Goal: Information Seeking & Learning: Learn about a topic

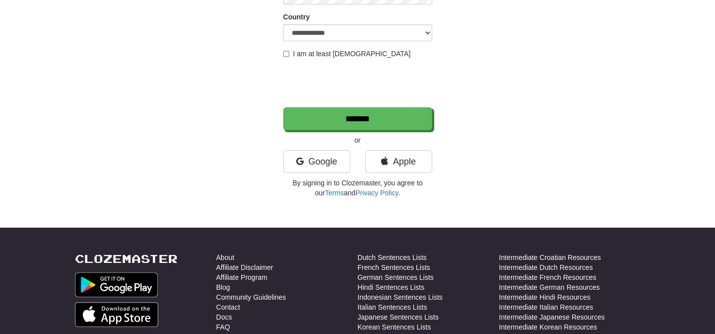
scroll to position [135, 0]
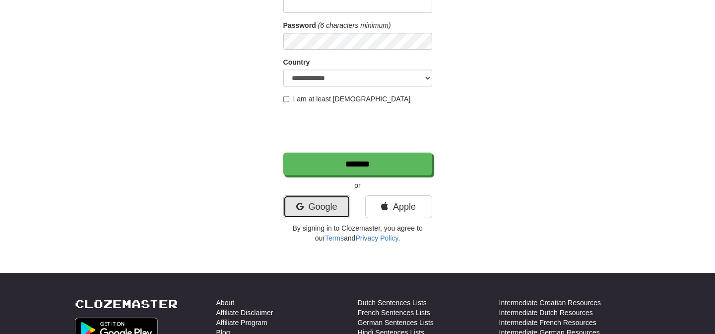
click at [325, 204] on link "Google" at bounding box center [316, 206] width 67 height 23
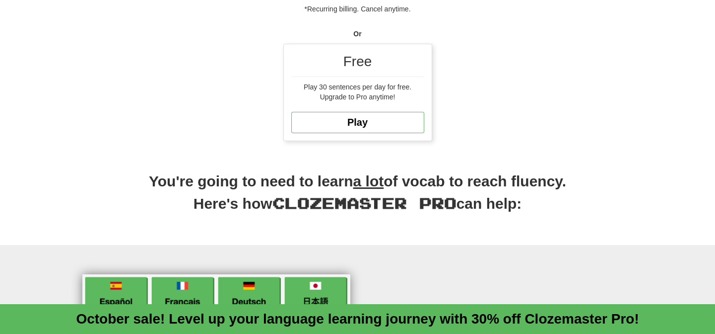
scroll to position [316, 0]
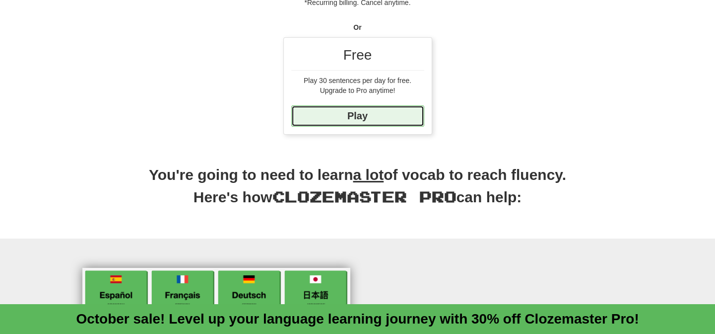
click at [364, 118] on link "Play" at bounding box center [357, 115] width 133 height 21
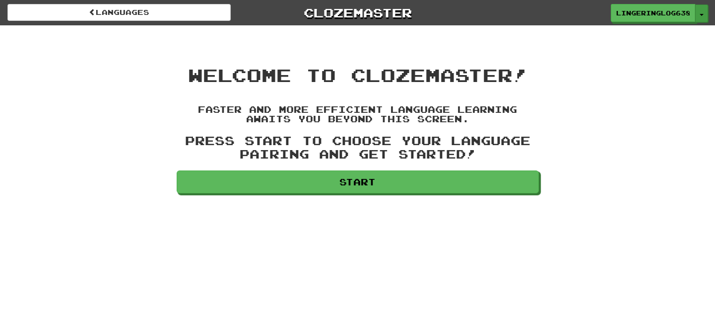
click at [704, 13] on button "Toggle Dropdown" at bounding box center [701, 13] width 13 height 18
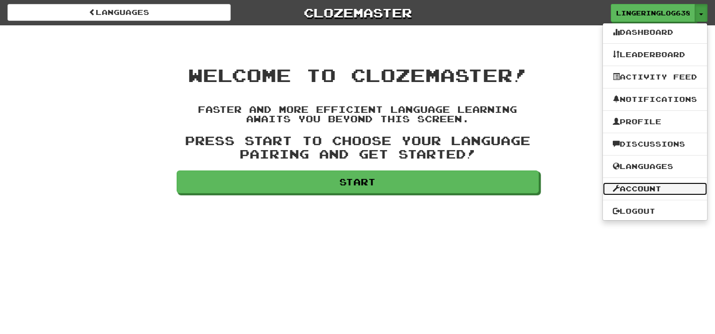
click at [648, 188] on link "Account" at bounding box center [655, 188] width 104 height 13
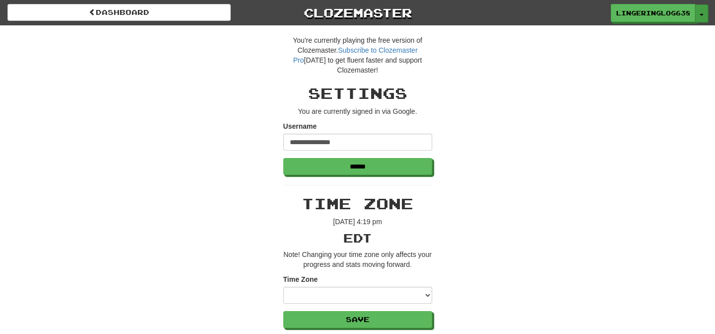
click at [703, 12] on button "Toggle Dropdown" at bounding box center [701, 13] width 13 height 18
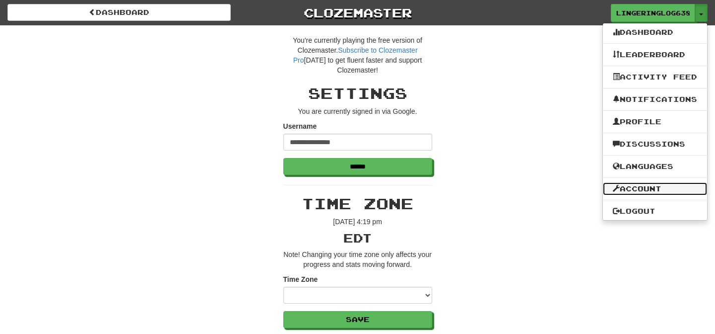
click at [645, 186] on link "Account" at bounding box center [655, 188] width 104 height 13
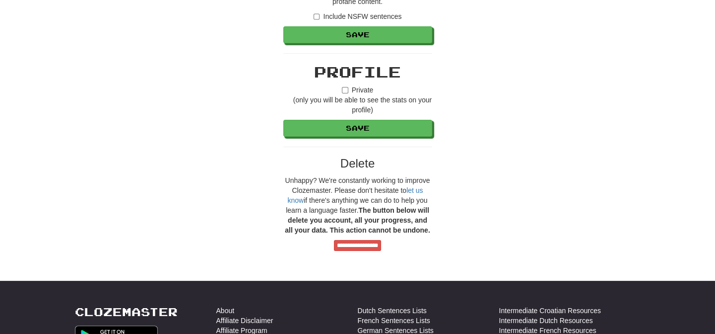
scroll to position [722, 0]
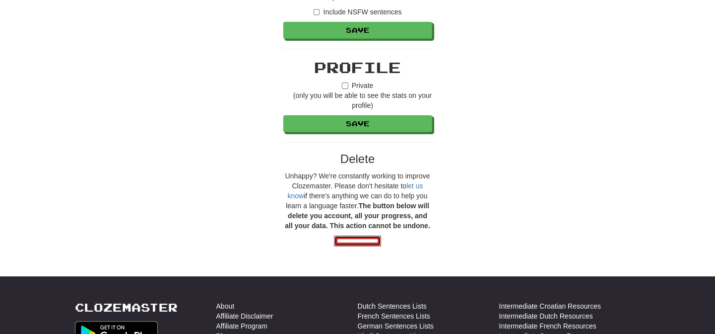
click at [358, 239] on input "**********" at bounding box center [357, 240] width 47 height 11
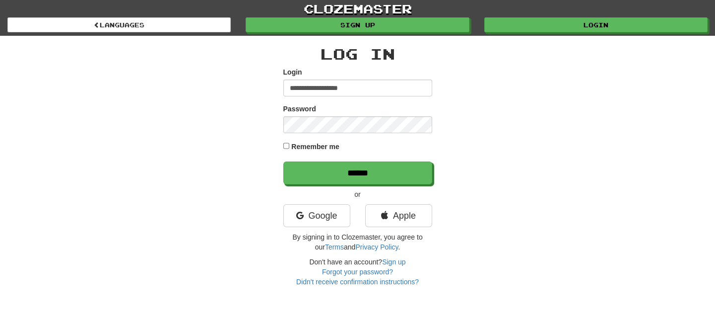
type input "**********"
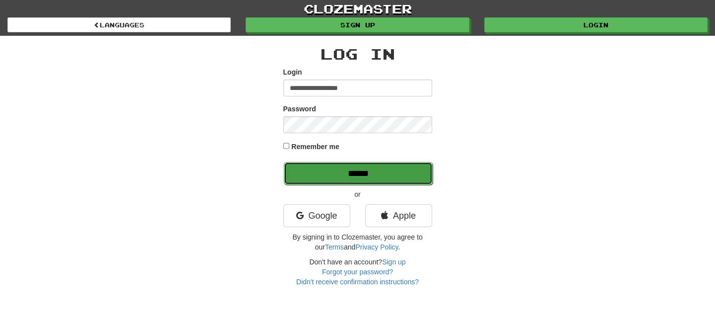
click at [352, 174] on input "******" at bounding box center [358, 173] width 149 height 23
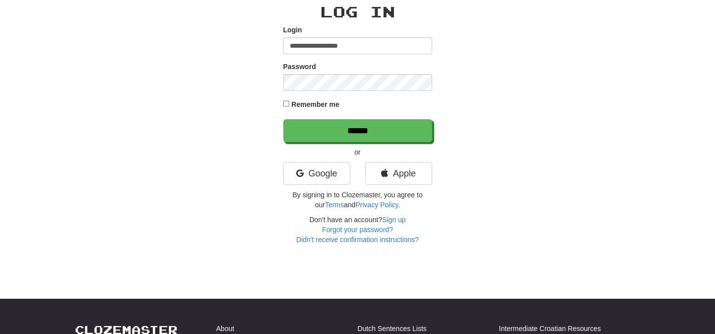
scroll to position [45, 0]
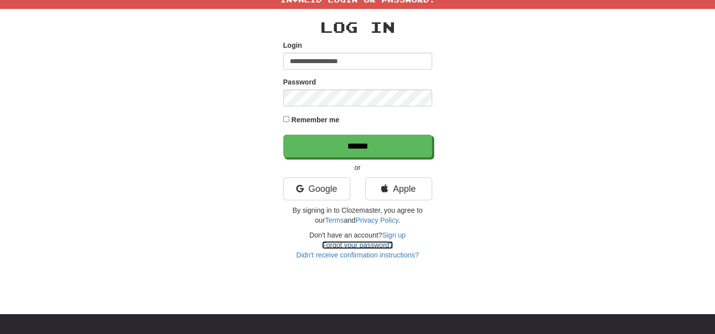
click at [359, 243] on link "Forgot your password?" at bounding box center [357, 245] width 71 height 8
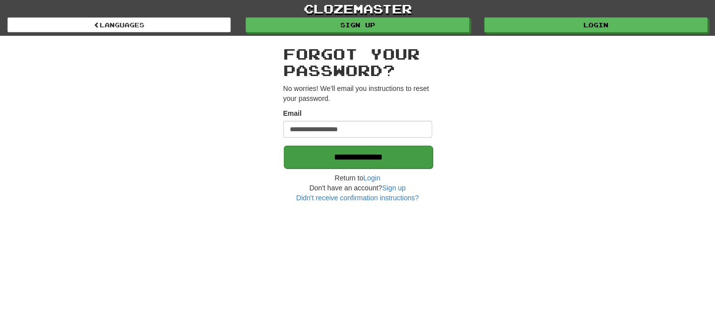
type input "**********"
click at [362, 157] on input "**********" at bounding box center [358, 156] width 149 height 23
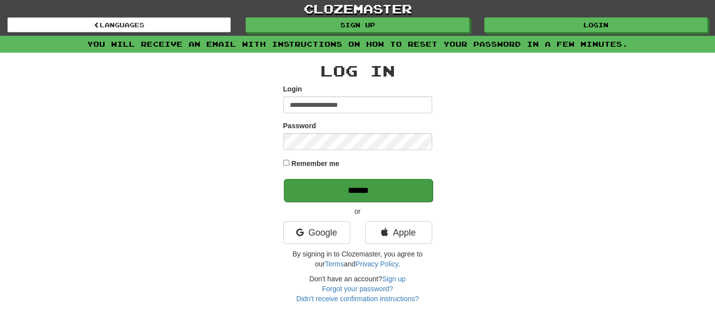
type input "**********"
click at [338, 191] on input "******" at bounding box center [358, 190] width 149 height 23
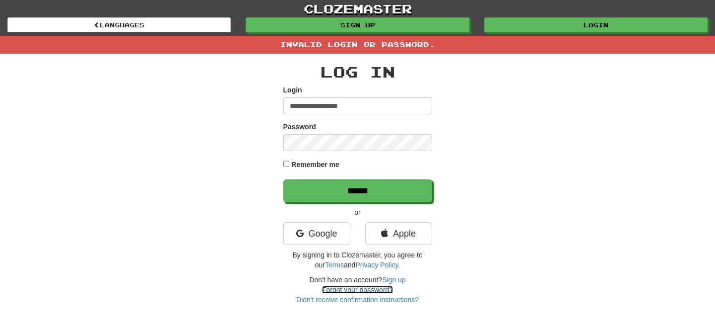
click at [376, 287] on link "Forgot your password?" at bounding box center [357, 289] width 71 height 8
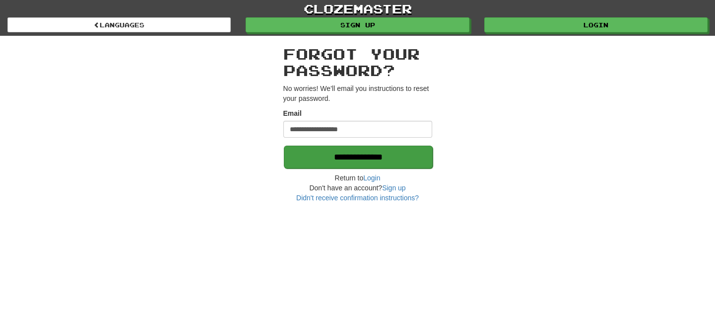
type input "**********"
click at [326, 154] on input "**********" at bounding box center [358, 156] width 149 height 23
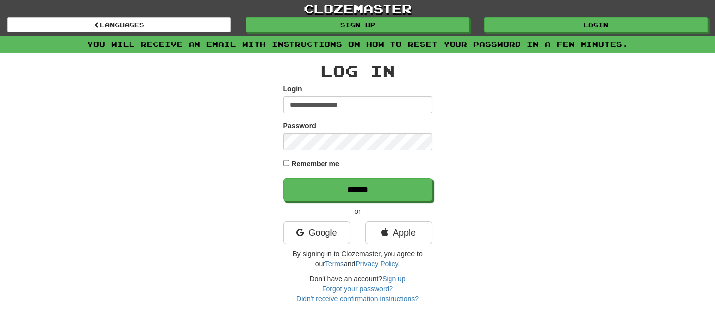
type input "**********"
click at [283, 178] on input "******" at bounding box center [357, 189] width 149 height 23
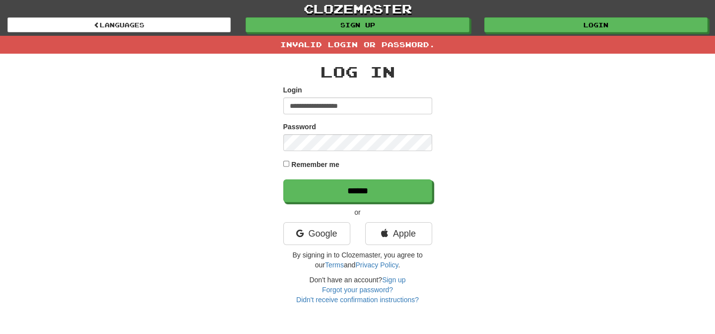
click at [283, 179] on input "******" at bounding box center [357, 190] width 149 height 23
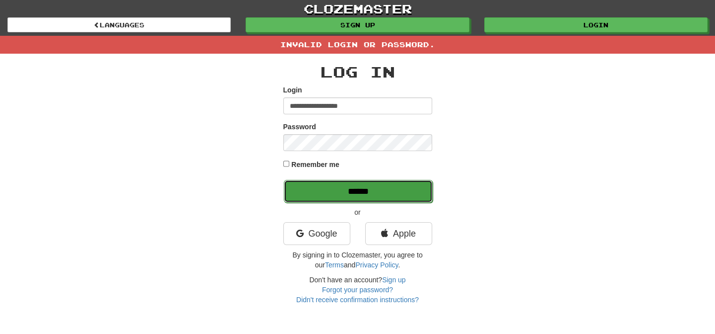
click at [346, 191] on input "******" at bounding box center [358, 191] width 149 height 23
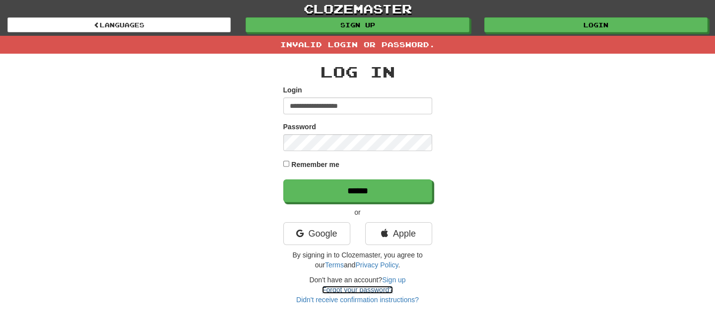
click at [354, 288] on link "Forgot your password?" at bounding box center [357, 289] width 71 height 8
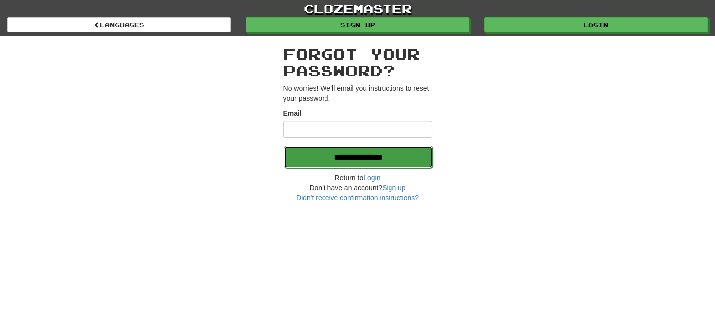
click at [384, 155] on input "**********" at bounding box center [358, 156] width 149 height 23
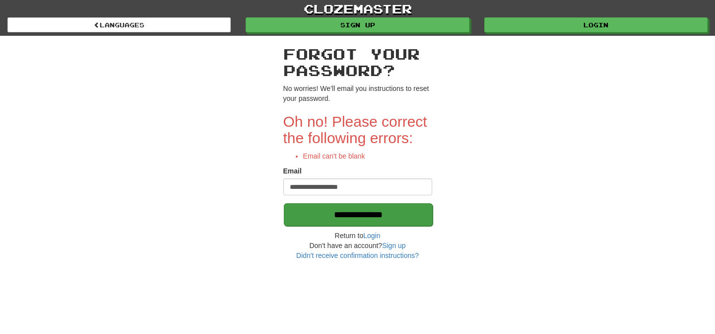
type input "**********"
click at [403, 212] on input "**********" at bounding box center [358, 214] width 149 height 23
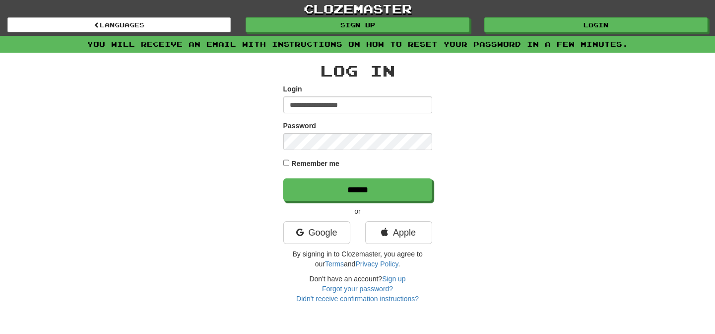
type input "**********"
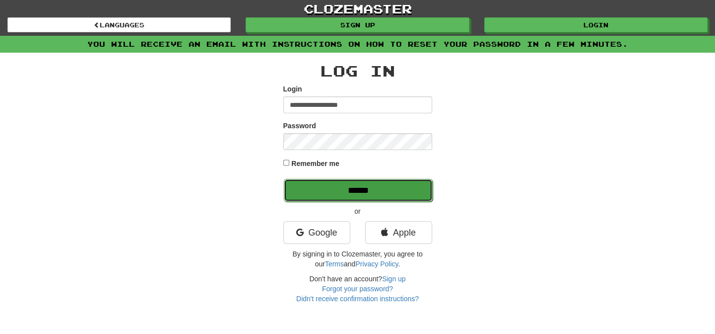
click at [377, 186] on input "******" at bounding box center [358, 190] width 149 height 23
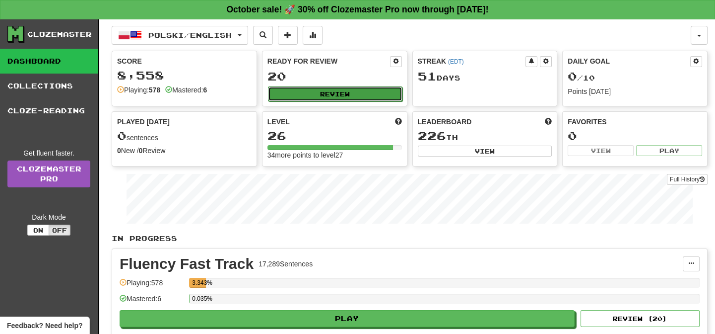
click at [375, 91] on button "Review" at bounding box center [335, 93] width 135 height 15
select select "**"
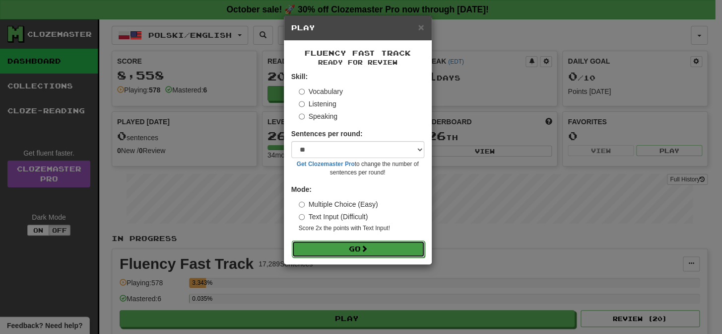
click at [358, 248] on button "Go" at bounding box center [358, 248] width 133 height 17
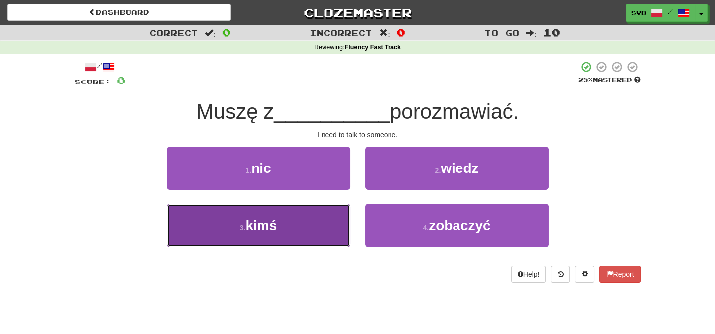
click at [269, 224] on span "kimś" at bounding box center [261, 224] width 32 height 15
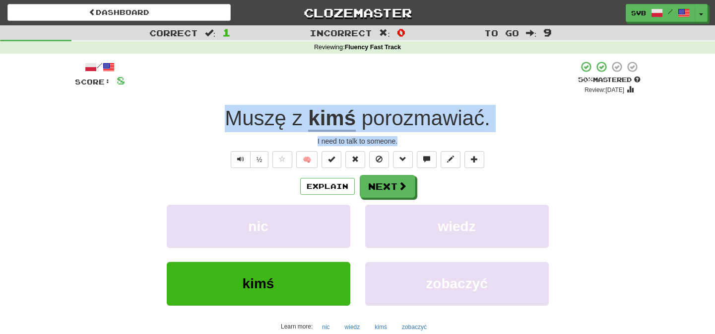
drag, startPoint x: 218, startPoint y: 112, endPoint x: 516, endPoint y: 141, distance: 299.2
click at [516, 141] on div "/ Score: 8 + 8 50 % Mastered Review: 2025-10-24 Muszę z kimś porozmawiać . I ne…" at bounding box center [358, 216] width 566 height 311
copy div "Muszę z kimś porozmawiać . I need to talk to someone."
click at [386, 190] on button "Next" at bounding box center [388, 186] width 56 height 23
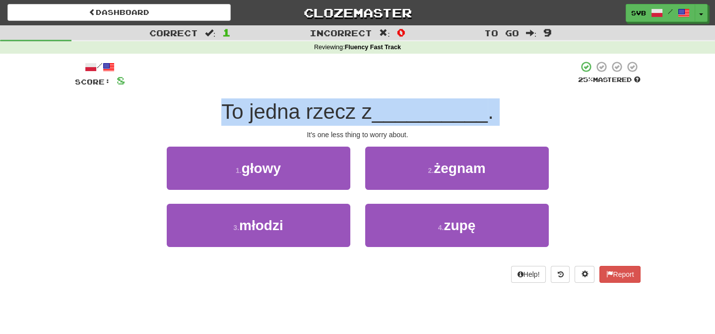
click at [534, 111] on div "To jedna rzecz z __________ ." at bounding box center [358, 111] width 566 height 27
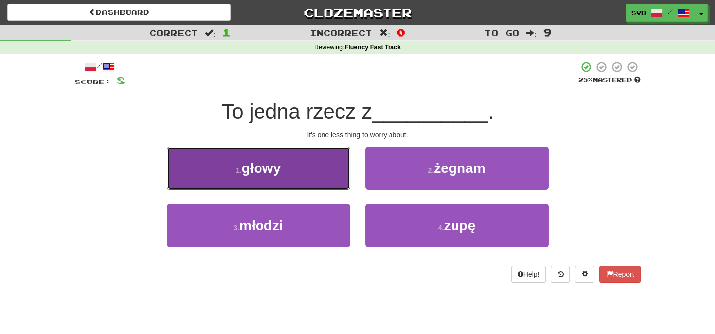
click at [270, 169] on span "głowy" at bounding box center [261, 167] width 39 height 15
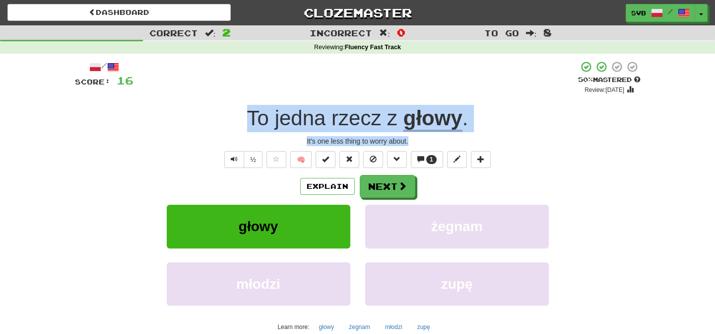
drag, startPoint x: 247, startPoint y: 115, endPoint x: 480, endPoint y: 138, distance: 235.0
click at [480, 138] on div "/ Score: 16 + 8 50 % Mastered Review: 2025-10-24 To jedna rzecz z głowy . It's …" at bounding box center [358, 216] width 566 height 311
copy div "To jedna rzecz z głowy . It's one less thing to worry about."
click at [379, 186] on button "Next" at bounding box center [388, 186] width 56 height 23
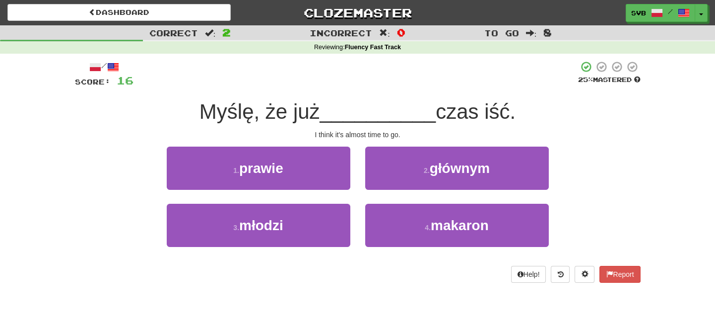
click at [472, 134] on div "I think it's almost time to go." at bounding box center [358, 135] width 566 height 10
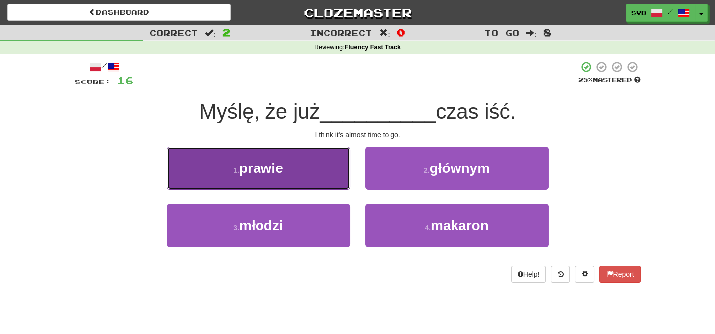
click at [269, 169] on span "prawie" at bounding box center [261, 167] width 44 height 15
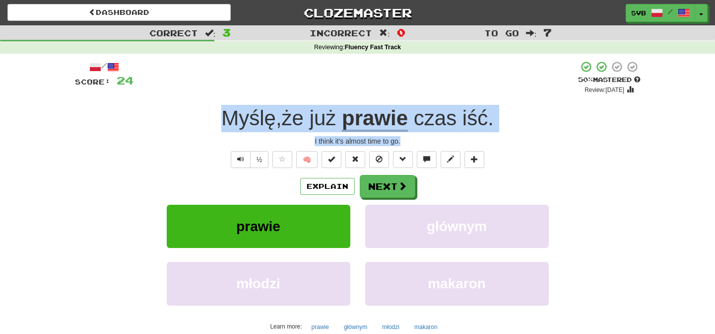
drag, startPoint x: 212, startPoint y: 112, endPoint x: 500, endPoint y: 143, distance: 289.6
click at [500, 143] on div "/ Score: 24 + 8 50 % Mastered Review: 2025-10-24 Myślę , że już prawie czas iść…" at bounding box center [358, 216] width 566 height 311
copy div "Myślę , że już prawie czas iść . I think it's almost time to go."
click at [388, 190] on button "Next" at bounding box center [388, 186] width 56 height 23
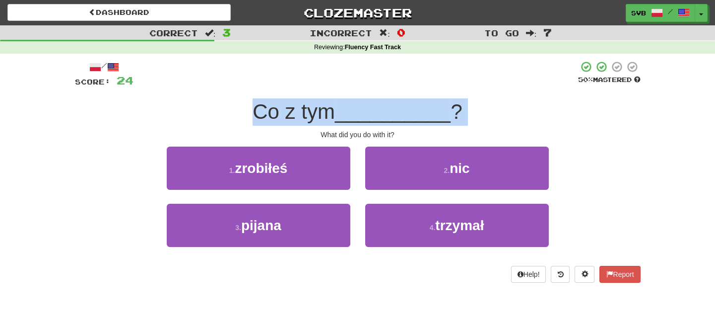
click at [302, 137] on div "What did you do with it?" at bounding box center [358, 135] width 566 height 10
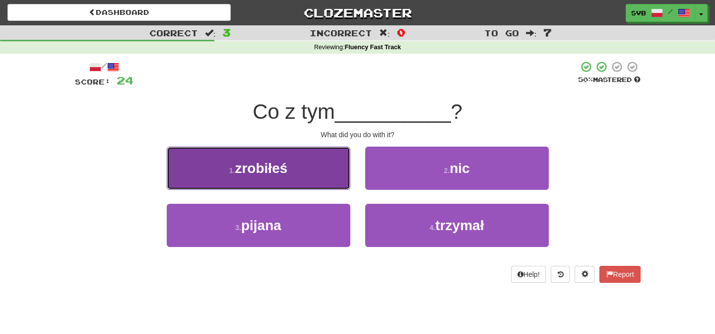
click at [264, 164] on span "zrobiłeś" at bounding box center [261, 167] width 53 height 15
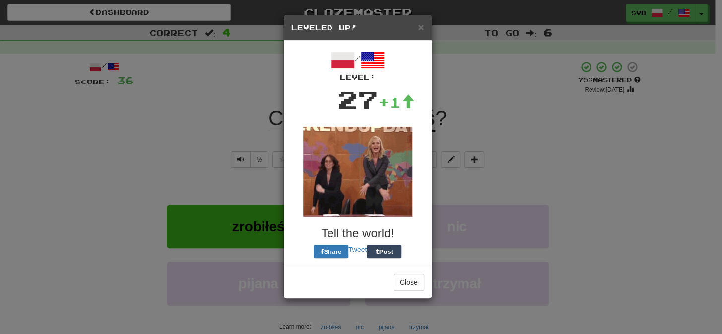
click at [260, 124] on div "× Leveled Up! / Level: 27 +1 Tell the world! Share Tweet Post Close" at bounding box center [361, 167] width 722 height 334
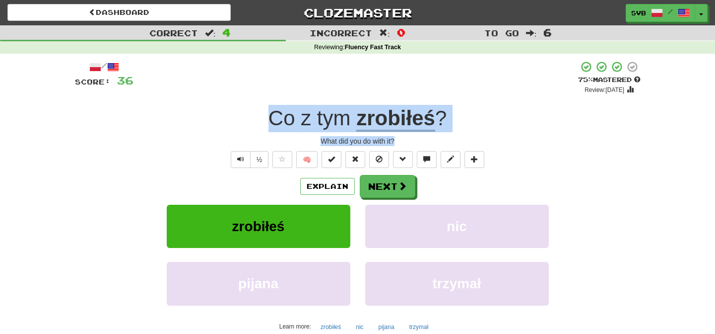
drag, startPoint x: 266, startPoint y: 117, endPoint x: 426, endPoint y: 137, distance: 161.1
click at [426, 137] on div "/ Score: 36 + 12 75 % Mastered Review: 2025-11-13 Co z tym zrobiłeś ? What did …" at bounding box center [358, 216] width 566 height 311
copy div "Co z tym zrobiłeś ? What did you do with it?"
click at [399, 187] on span at bounding box center [403, 186] width 9 height 9
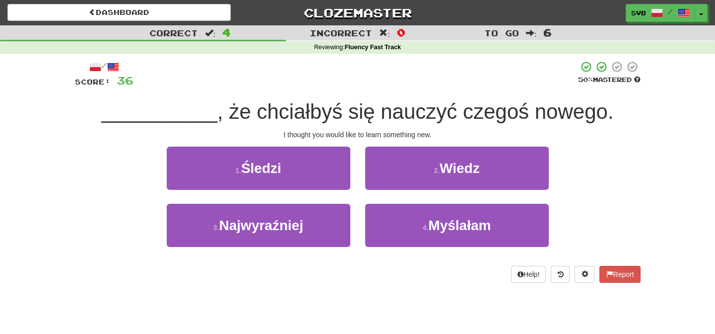
click at [437, 133] on div "I thought you would like to learn something new." at bounding box center [358, 135] width 566 height 10
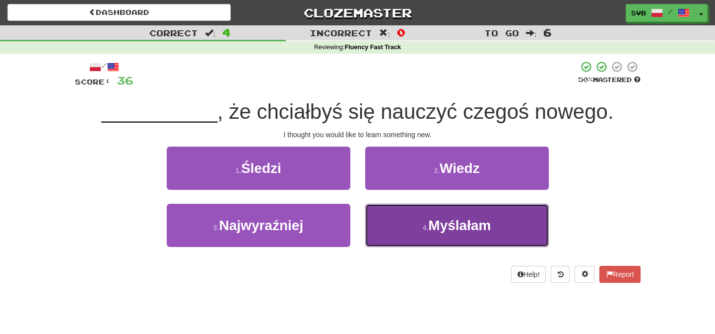
click at [464, 224] on span "Myślałam" at bounding box center [459, 224] width 63 height 15
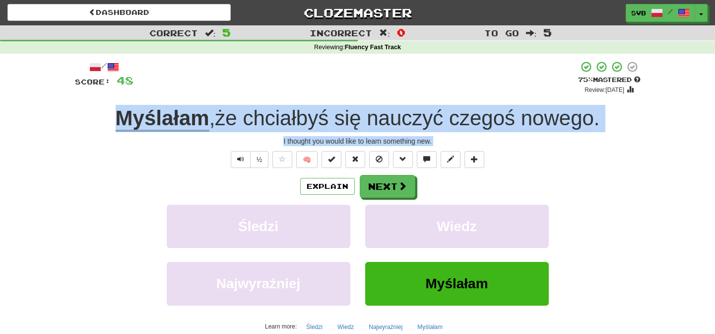
drag, startPoint x: 99, startPoint y: 118, endPoint x: 618, endPoint y: 149, distance: 520.6
click at [618, 149] on div "/ Score: 48 + 12 75 % Mastered Review: 2025-11-13 Myślałam , że chciałbyś się n…" at bounding box center [358, 216] width 566 height 311
copy div "Myślałam , że chciałbyś się nauczyć czegoś nowego . I thought you would like to…"
click at [281, 123] on span "chciałbyś" at bounding box center [286, 118] width 86 height 24
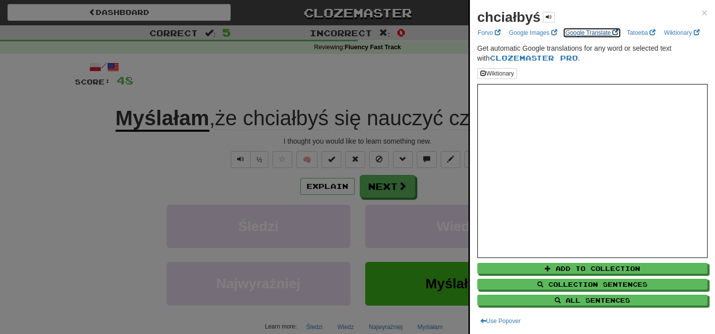
click at [593, 31] on link "Google Translate" at bounding box center [592, 32] width 59 height 11
click at [296, 82] on div at bounding box center [357, 167] width 715 height 334
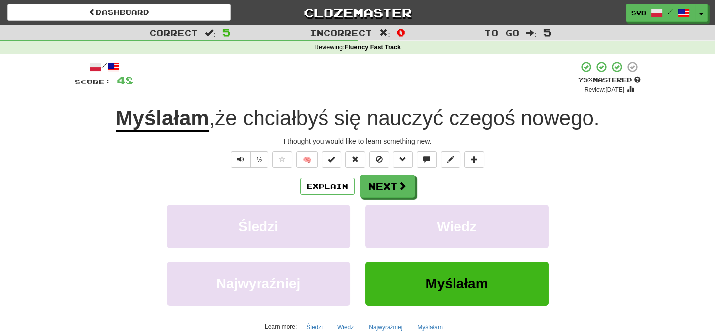
click at [410, 119] on span "nauczyć" at bounding box center [405, 118] width 76 height 24
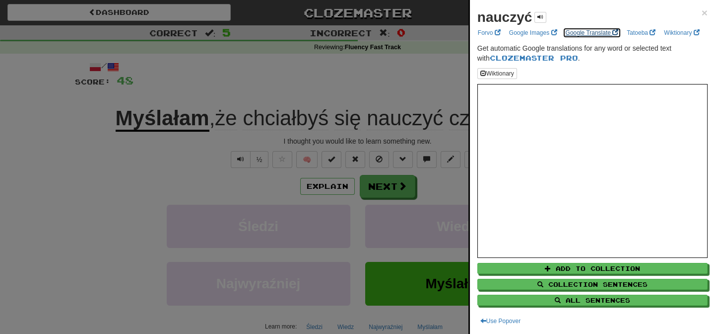
click at [596, 32] on link "Google Translate" at bounding box center [592, 32] width 59 height 11
click at [223, 81] on div at bounding box center [357, 167] width 715 height 334
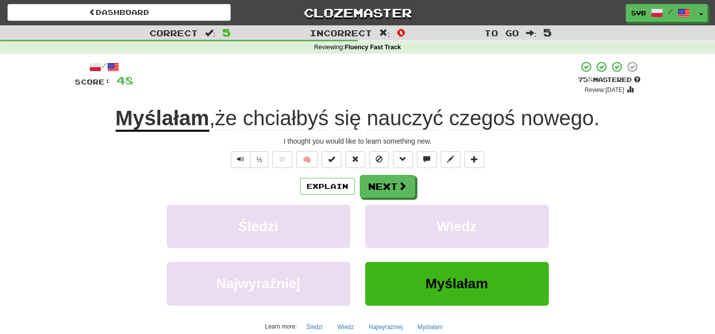
click at [463, 176] on div "Explain Next" at bounding box center [358, 186] width 566 height 23
click at [395, 186] on button "Next" at bounding box center [388, 186] width 56 height 23
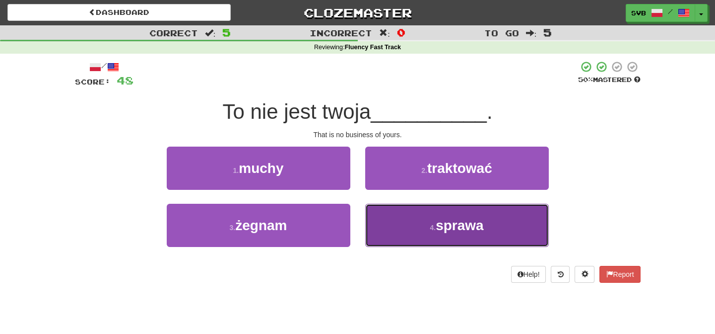
click at [454, 227] on span "sprawa" at bounding box center [460, 224] width 48 height 15
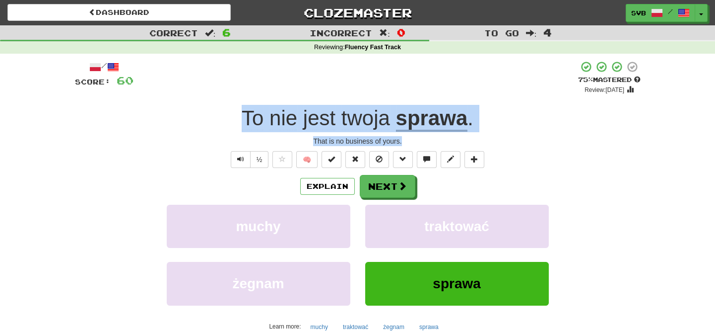
drag, startPoint x: 228, startPoint y: 113, endPoint x: 495, endPoint y: 136, distance: 268.1
click at [495, 136] on div "/ Score: 60 + 12 75 % Mastered Review: 2025-11-13 To nie jest twoja sprawa . Th…" at bounding box center [358, 216] width 566 height 311
copy div "To nie jest twoja sprawa . That is no business of yours."
click at [389, 188] on button "Next" at bounding box center [388, 186] width 56 height 23
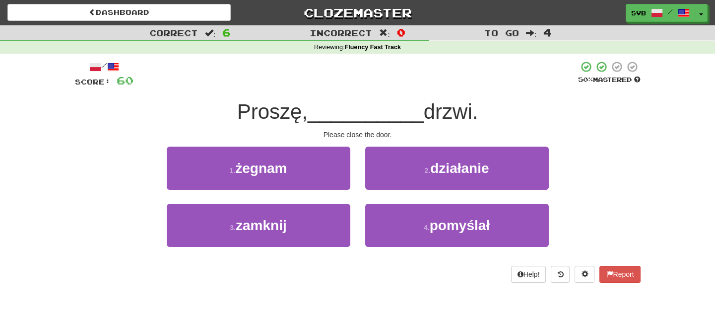
click at [415, 135] on div "Please close the door." at bounding box center [358, 135] width 566 height 10
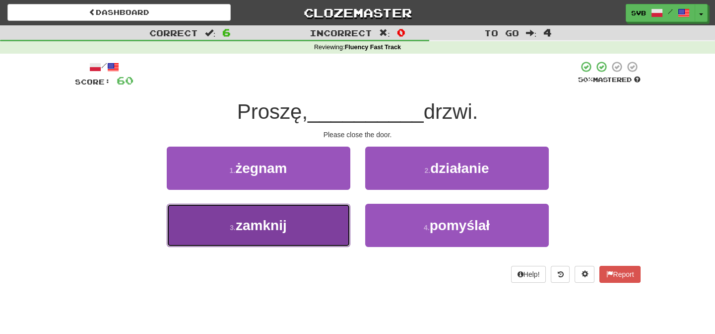
click at [264, 224] on span "zamknij" at bounding box center [261, 224] width 51 height 15
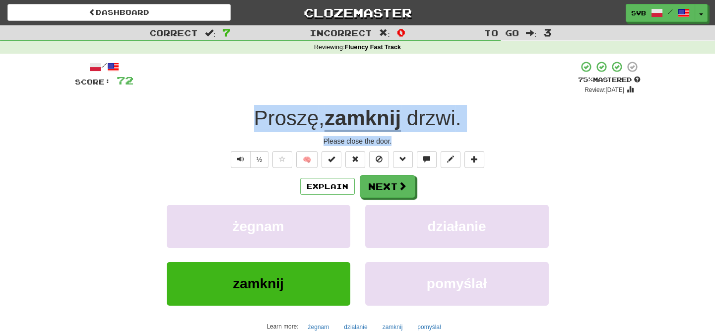
drag, startPoint x: 246, startPoint y: 112, endPoint x: 465, endPoint y: 140, distance: 220.7
click at [465, 140] on div "/ Score: 72 + 12 75 % Mastered Review: 2025-11-13 Proszę , zamknij drzwi . Plea…" at bounding box center [358, 216] width 566 height 311
copy div "Proszę , zamknij drzwi . Please close the door."
click at [391, 188] on button "Next" at bounding box center [388, 186] width 56 height 23
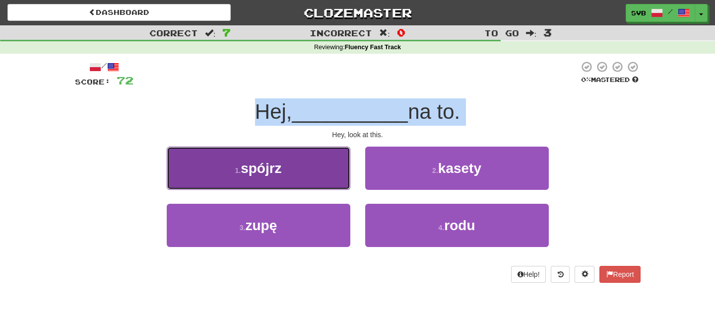
click at [278, 171] on span "spójrz" at bounding box center [261, 167] width 41 height 15
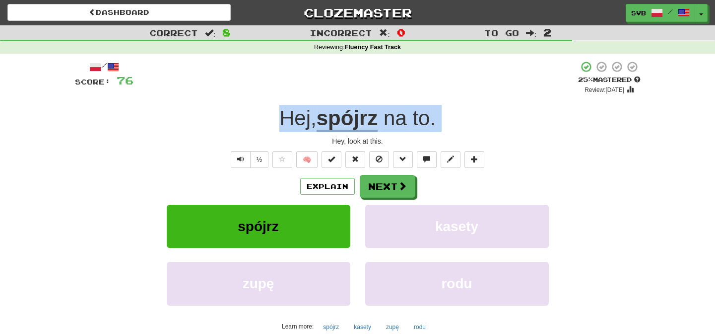
click at [321, 138] on div "Hey, look at this." at bounding box center [358, 141] width 566 height 10
drag, startPoint x: 268, startPoint y: 115, endPoint x: 431, endPoint y: 141, distance: 165.3
click at [431, 141] on div "/ Score: 76 + 4 25 % Mastered Review: 2025-10-15 Hej , spójrz na to . Hey, look…" at bounding box center [358, 216] width 566 height 311
copy div "Hej , spójrz na to . Hey, look at this."
click at [399, 190] on span at bounding box center [403, 186] width 9 height 9
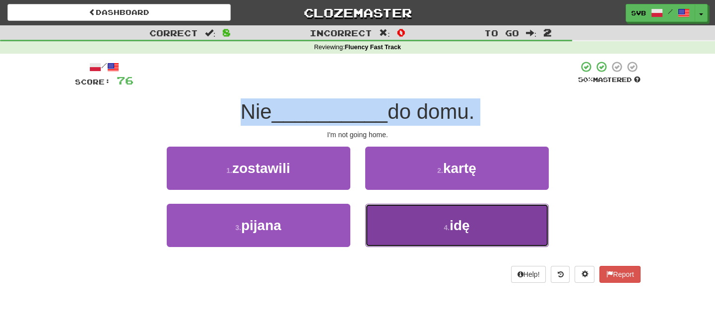
click at [460, 224] on span "idę" at bounding box center [460, 224] width 20 height 15
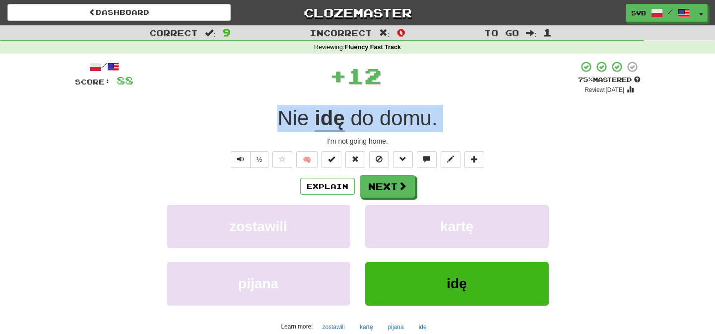
click at [323, 139] on div "I'm not going home." at bounding box center [358, 141] width 566 height 10
click at [326, 120] on u "idę" at bounding box center [330, 118] width 30 height 25
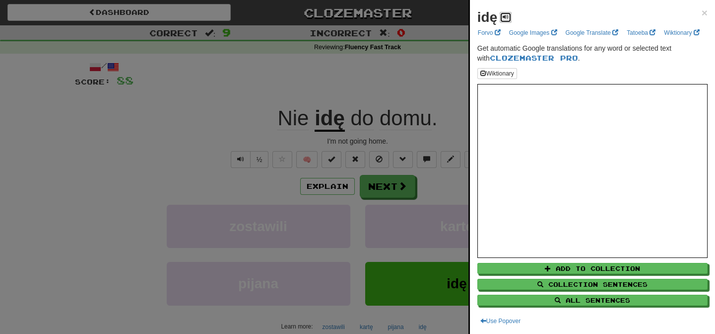
click at [507, 14] on span at bounding box center [506, 17] width 6 height 6
click at [506, 16] on span at bounding box center [506, 17] width 6 height 6
click at [505, 16] on span at bounding box center [506, 17] width 6 height 6
click at [507, 17] on span at bounding box center [506, 17] width 6 height 6
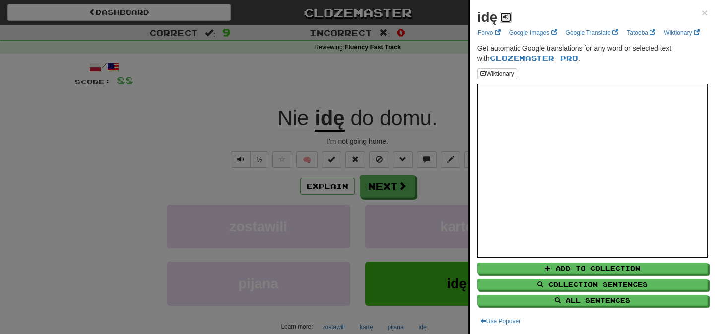
click at [507, 17] on span at bounding box center [506, 17] width 6 height 6
click at [506, 16] on span at bounding box center [506, 17] width 6 height 6
click at [229, 117] on div at bounding box center [357, 167] width 715 height 334
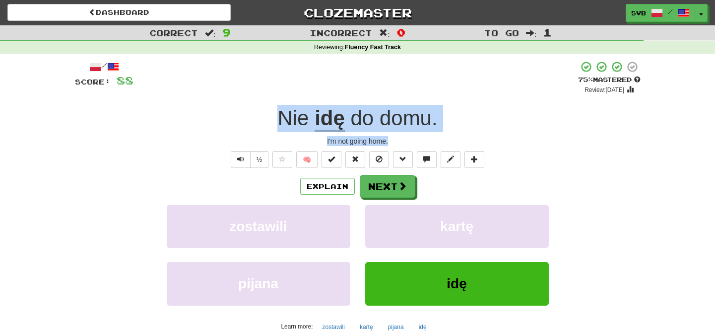
drag, startPoint x: 270, startPoint y: 116, endPoint x: 464, endPoint y: 140, distance: 195.1
click at [464, 140] on div "/ Score: 88 + 12 75 % Mastered Review: 2025-11-13 Nie idę do domu . I'm not goi…" at bounding box center [358, 216] width 566 height 311
copy div "Nie idę do domu . I'm not going home."
click at [401, 184] on span at bounding box center [403, 186] width 9 height 9
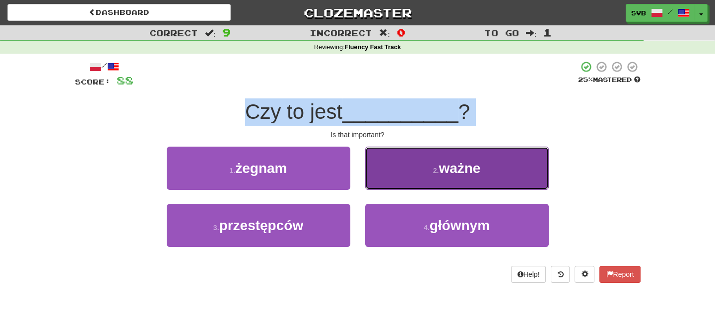
click at [457, 166] on span "ważne" at bounding box center [460, 167] width 42 height 15
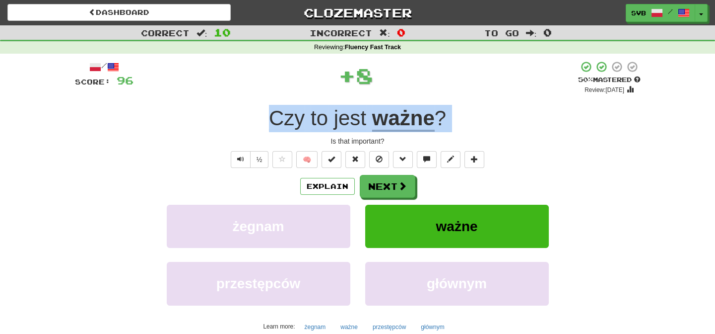
click at [322, 140] on div "Is that important?" at bounding box center [358, 141] width 566 height 10
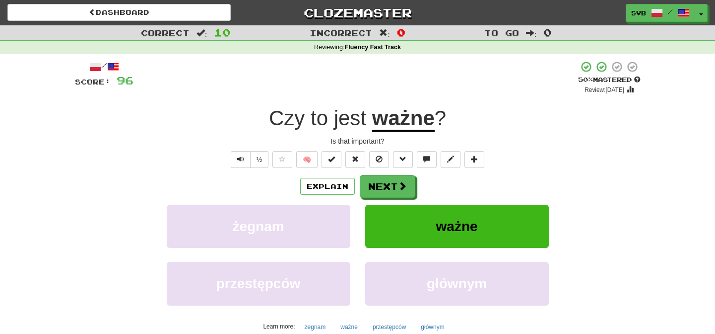
drag, startPoint x: 367, startPoint y: 141, endPoint x: 362, endPoint y: 142, distance: 5.1
click at [367, 141] on div "Is that important?" at bounding box center [358, 141] width 566 height 10
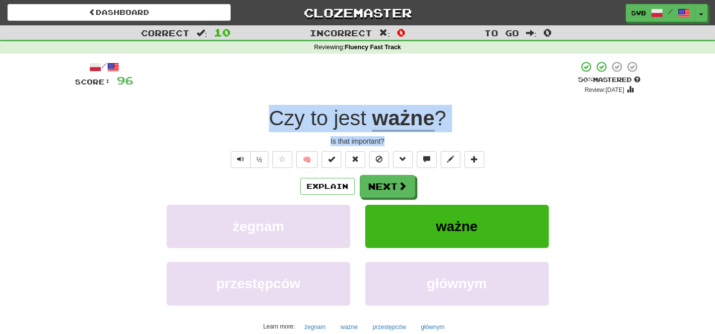
drag, startPoint x: 261, startPoint y: 118, endPoint x: 491, endPoint y: 133, distance: 230.3
click at [491, 133] on div "/ Score: 96 + 8 50 % Mastered Review: 2025-10-24 Czy to jest ważne ? Is that im…" at bounding box center [358, 216] width 566 height 311
copy div "Czy to jest ważne ? Is that important?"
click at [389, 189] on button "Next" at bounding box center [388, 186] width 56 height 23
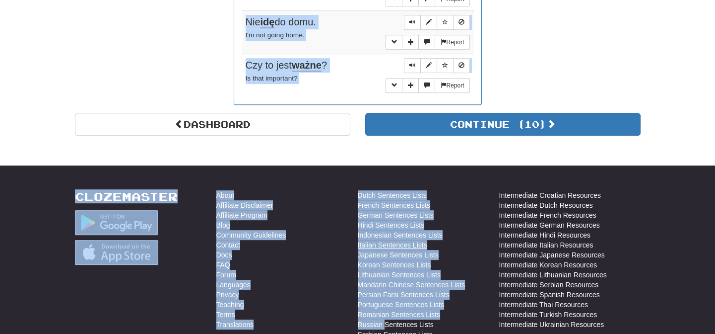
scroll to position [1048, 0]
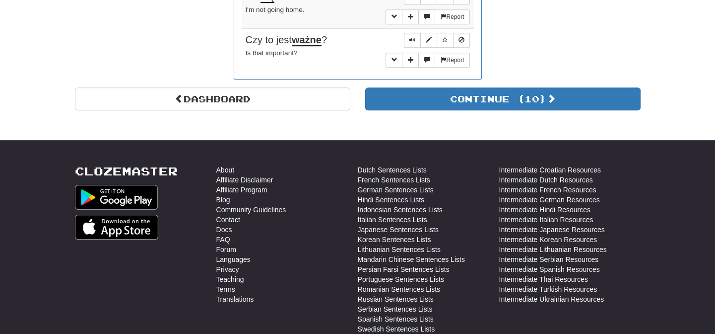
drag, startPoint x: 287, startPoint y: 67, endPoint x: 368, endPoint y: 69, distance: 81.4
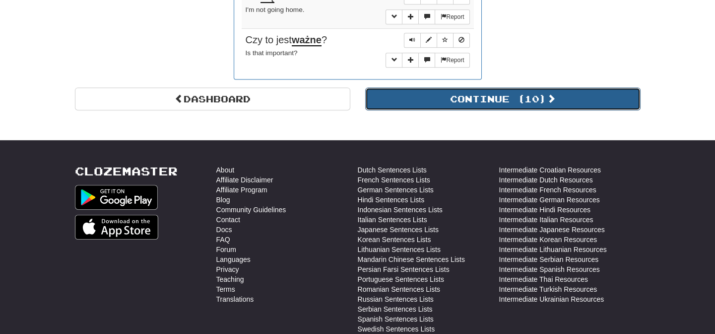
click at [506, 95] on button "Continue ( 10 )" at bounding box center [502, 98] width 275 height 23
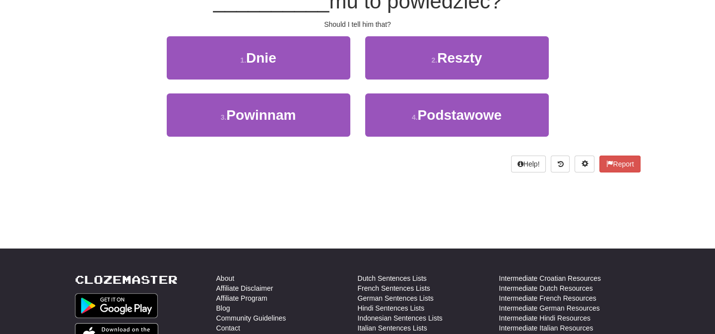
scroll to position [0, 0]
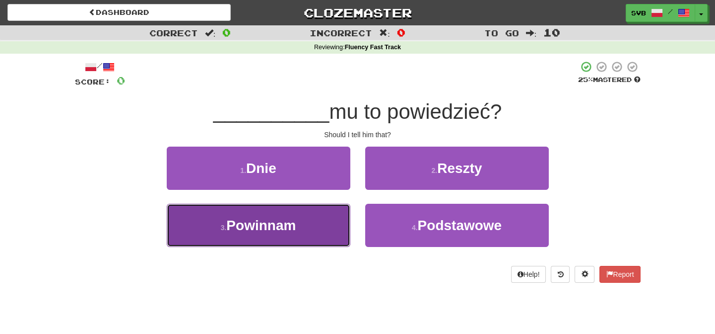
click at [285, 228] on span "Powinnam" at bounding box center [260, 224] width 69 height 15
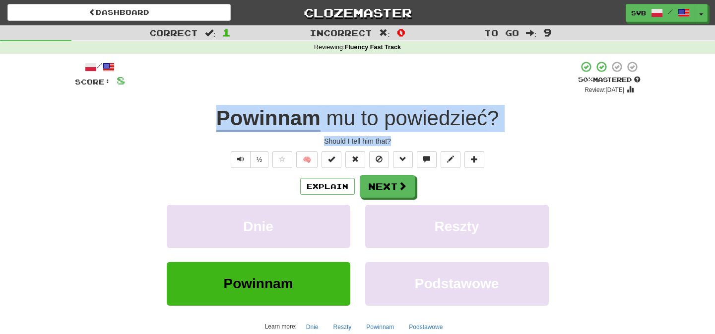
drag, startPoint x: 208, startPoint y: 117, endPoint x: 447, endPoint y: 142, distance: 239.6
click at [447, 142] on div "/ Score: 8 + 8 50 % Mastered Review: 2025-10-24 Powinnam mu to powiedzieć ? Sho…" at bounding box center [358, 216] width 566 height 311
click at [396, 189] on button "Next" at bounding box center [388, 186] width 56 height 23
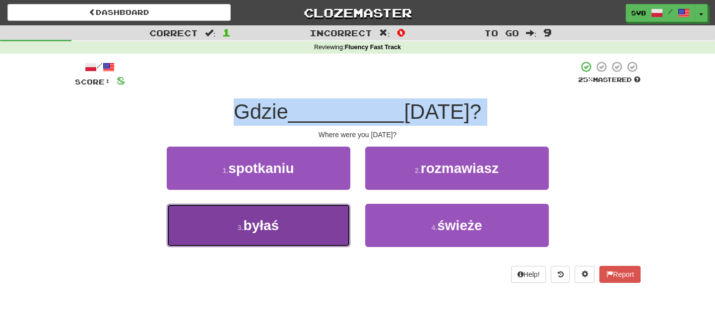
click at [266, 227] on span "byłaś" at bounding box center [262, 224] width 36 height 15
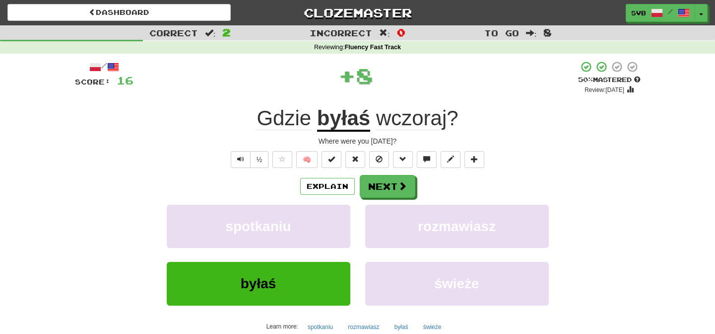
click at [253, 109] on div "Gdzie byłaś wczoraj ?" at bounding box center [358, 118] width 566 height 27
drag, startPoint x: 249, startPoint y: 116, endPoint x: 453, endPoint y: 139, distance: 204.8
click at [453, 139] on div "/ Score: 16 + 8 50 % Mastered Review: 2025-10-24 Gdzie byłaś wczoraj ? Where we…" at bounding box center [358, 216] width 566 height 311
click at [403, 182] on span at bounding box center [403, 186] width 9 height 9
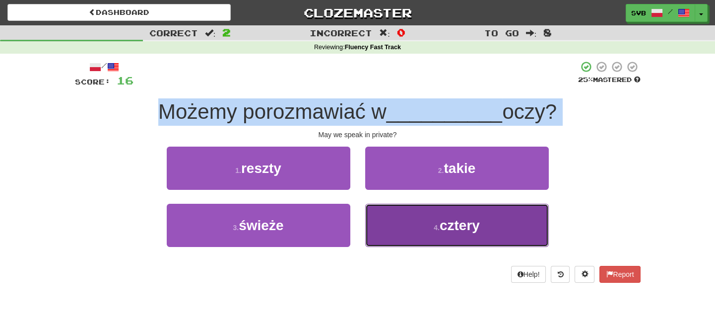
click at [468, 228] on span "cztery" at bounding box center [460, 224] width 40 height 15
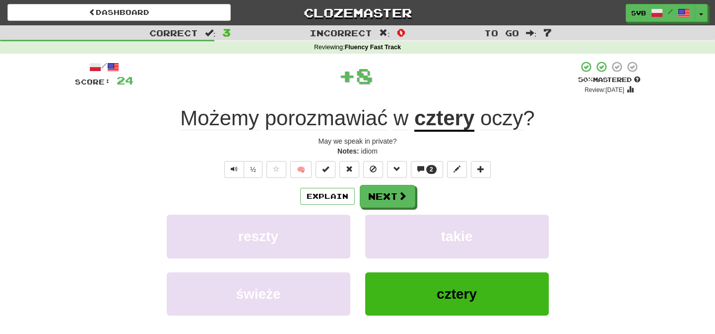
click at [505, 146] on div "Notes: idiom" at bounding box center [358, 151] width 566 height 10
click at [441, 119] on u "cztery" at bounding box center [444, 118] width 60 height 25
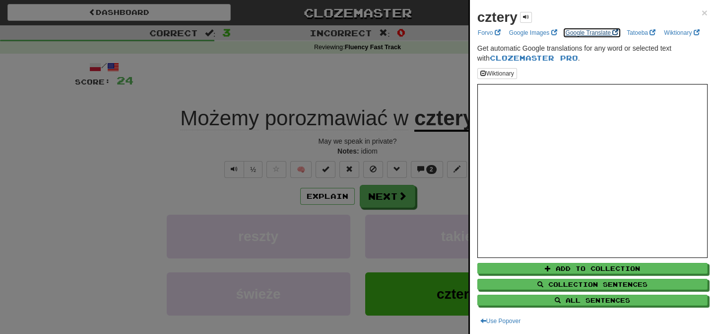
click at [583, 34] on link "Google Translate" at bounding box center [592, 32] width 59 height 11
click at [408, 85] on div at bounding box center [357, 167] width 715 height 334
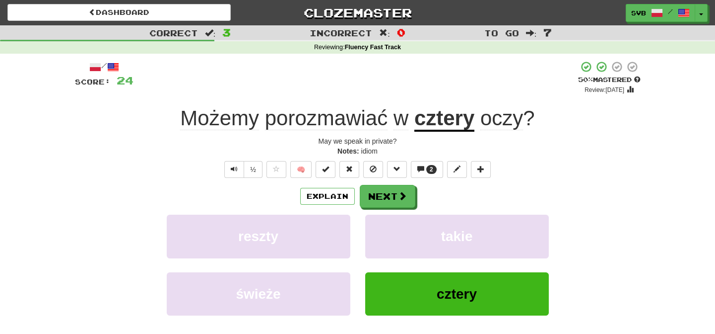
click at [511, 122] on span "oczy" at bounding box center [501, 118] width 43 height 24
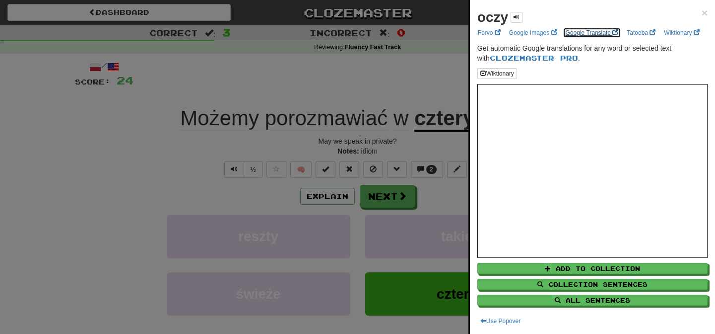
click at [578, 32] on link "Google Translate" at bounding box center [592, 32] width 59 height 11
click at [164, 148] on div at bounding box center [357, 167] width 715 height 334
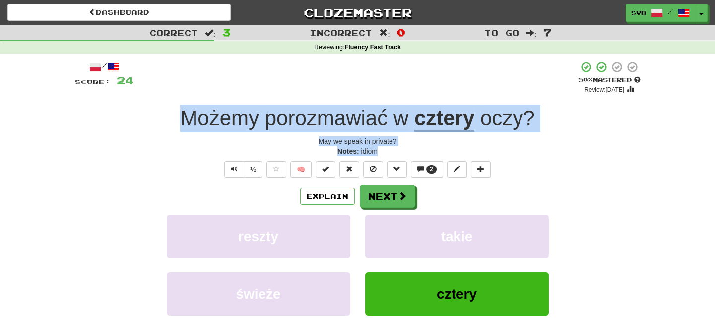
drag, startPoint x: 173, startPoint y: 116, endPoint x: 461, endPoint y: 147, distance: 289.1
click at [461, 147] on div "/ Score: 24 + 8 50 % Mastered Review: 2025-10-24 Możemy porozmawiać w cztery oc…" at bounding box center [358, 221] width 566 height 321
click at [391, 201] on button "Next" at bounding box center [388, 196] width 56 height 23
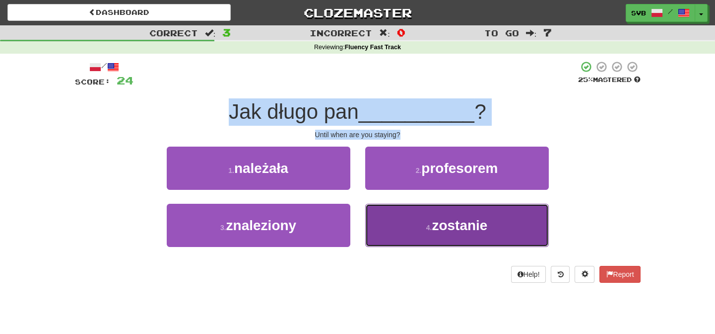
click at [459, 229] on span "zostanie" at bounding box center [460, 224] width 56 height 15
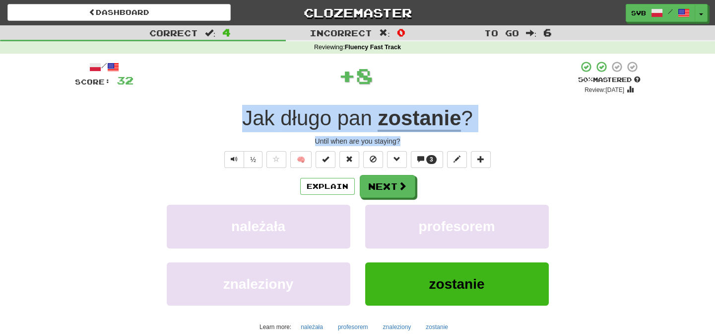
click at [424, 134] on div "/ Score: 32 + 8 50 % Mastered Review: 2025-10-24 Jak długo pan zostanie ? Until…" at bounding box center [358, 216] width 566 height 311
drag, startPoint x: 238, startPoint y: 117, endPoint x: 456, endPoint y: 141, distance: 219.2
click at [456, 141] on div "/ Score: 32 + 8 50 % Mastered Review: 2025-10-24 Jak długo pan zostanie ? Until…" at bounding box center [358, 216] width 566 height 311
click at [257, 114] on span "Jak" at bounding box center [258, 118] width 32 height 24
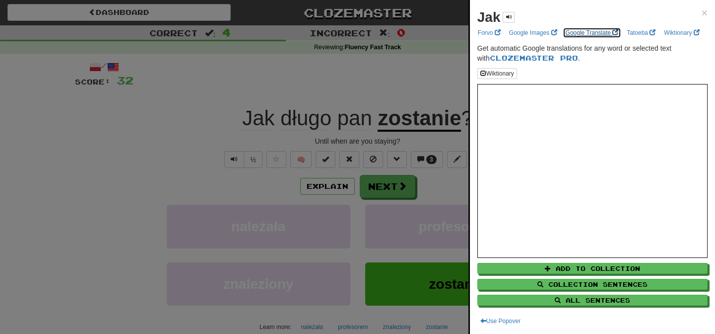
click at [587, 34] on link "Google Translate" at bounding box center [592, 32] width 59 height 11
click at [355, 73] on div at bounding box center [357, 167] width 715 height 334
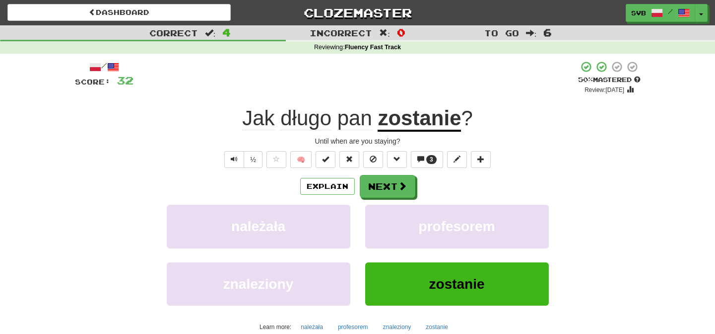
click at [306, 120] on span "długo" at bounding box center [305, 118] width 51 height 24
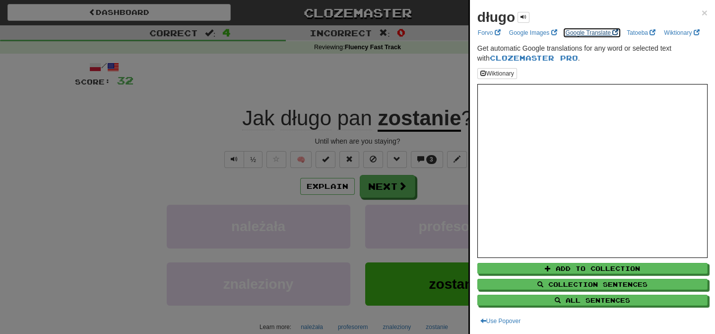
click at [586, 30] on link "Google Translate" at bounding box center [592, 32] width 59 height 11
click at [345, 68] on div at bounding box center [357, 167] width 715 height 334
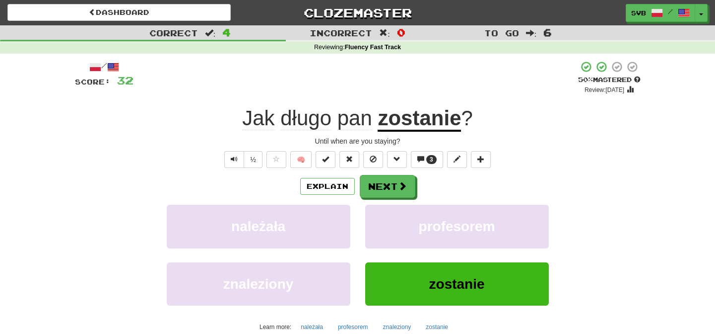
click at [416, 115] on u "zostanie" at bounding box center [419, 118] width 83 height 25
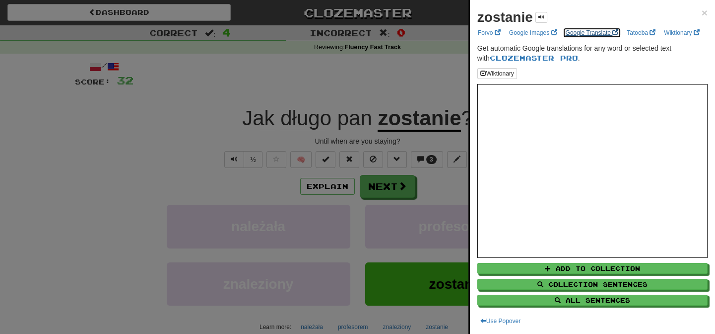
click at [596, 33] on link "Google Translate" at bounding box center [592, 32] width 59 height 11
click at [406, 185] on div at bounding box center [357, 167] width 715 height 334
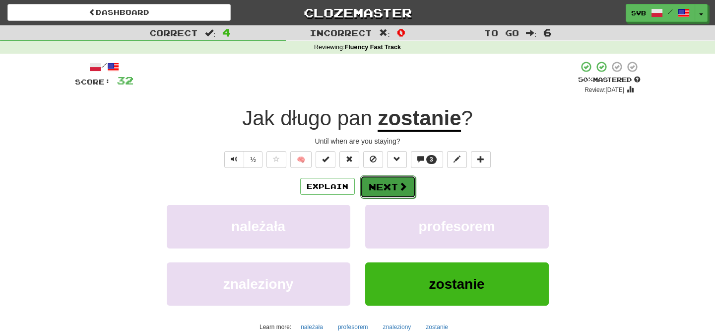
click at [404, 188] on span at bounding box center [403, 186] width 9 height 9
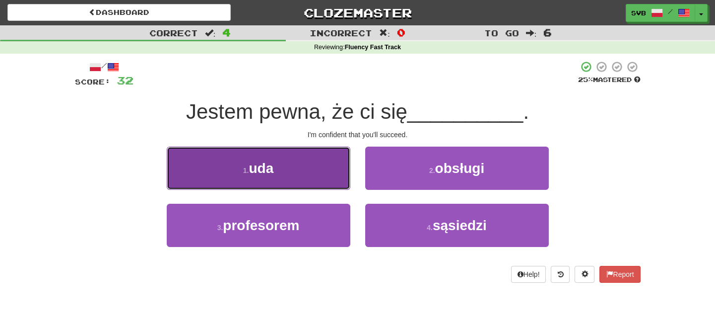
click at [269, 165] on span "uda" at bounding box center [261, 167] width 25 height 15
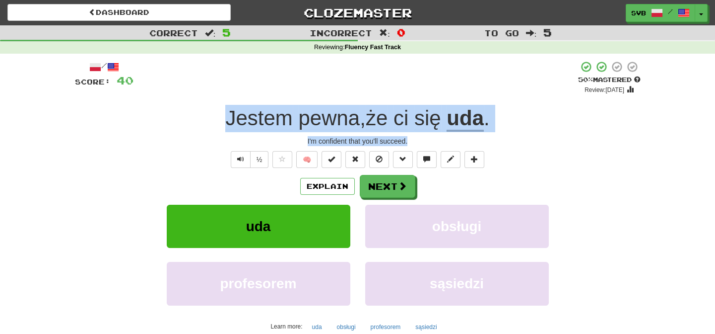
drag, startPoint x: 209, startPoint y: 120, endPoint x: 516, endPoint y: 142, distance: 308.1
click at [516, 142] on div "/ Score: 40 + 8 50 % Mastered Review: 2025-10-24 Jestem pewna , że ci się uda .…" at bounding box center [358, 216] width 566 height 311
click at [383, 186] on button "Next" at bounding box center [388, 186] width 56 height 23
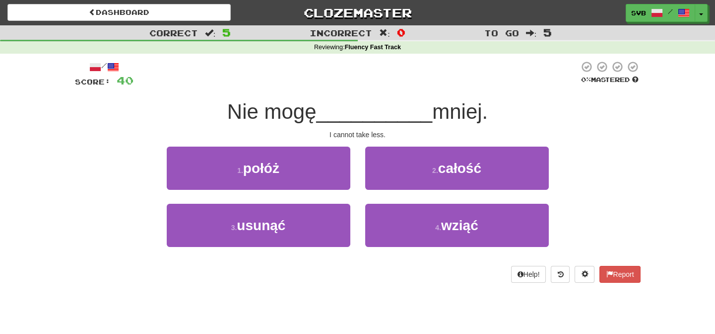
click at [426, 139] on div "I cannot take less." at bounding box center [358, 135] width 566 height 10
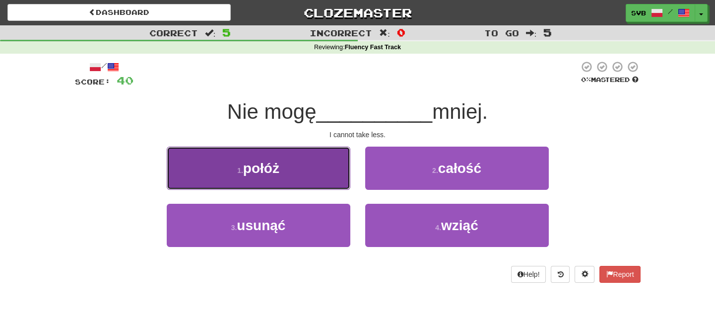
click at [266, 173] on span "połóż" at bounding box center [261, 167] width 36 height 15
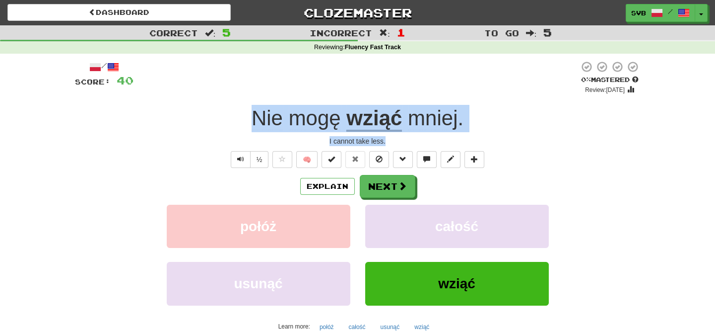
drag, startPoint x: 237, startPoint y: 120, endPoint x: 501, endPoint y: 140, distance: 265.3
click at [501, 140] on div "/ Score: 40 0 % Mastered Review: 2025-10-14 Nie mogę wziąć mniej . I cannot tak…" at bounding box center [358, 216] width 566 height 311
click at [369, 119] on u "wziąć" at bounding box center [374, 118] width 56 height 25
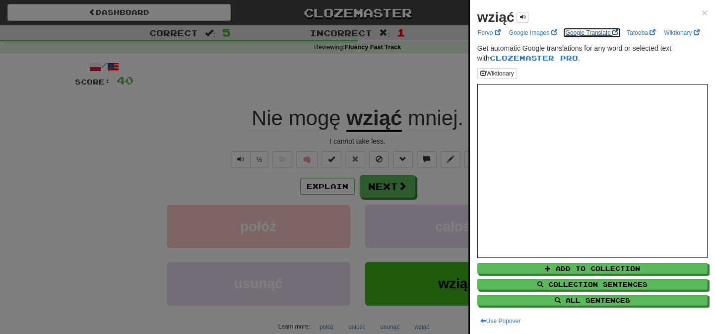
click at [584, 33] on link "Google Translate" at bounding box center [592, 32] width 59 height 11
click at [318, 68] on div at bounding box center [357, 167] width 715 height 334
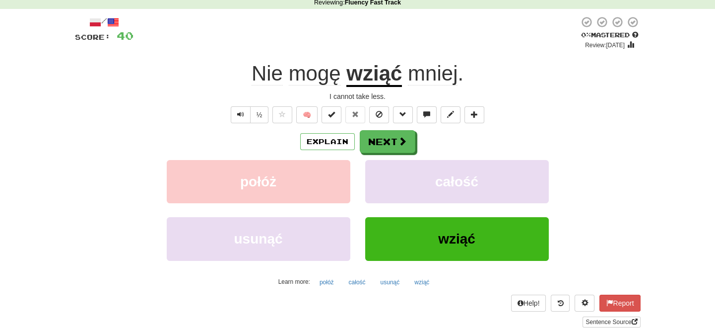
scroll to position [45, 0]
click at [397, 139] on button "Next" at bounding box center [388, 142] width 56 height 23
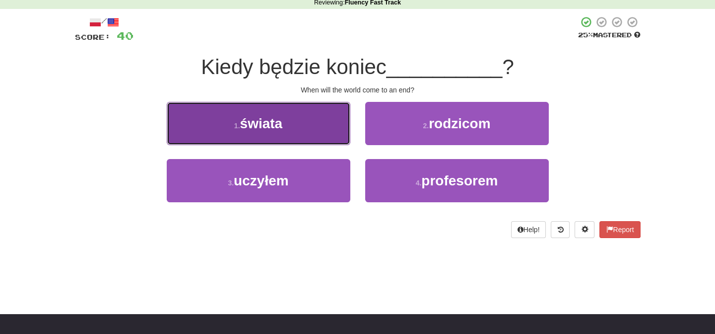
click at [276, 124] on span "świata" at bounding box center [261, 123] width 43 height 15
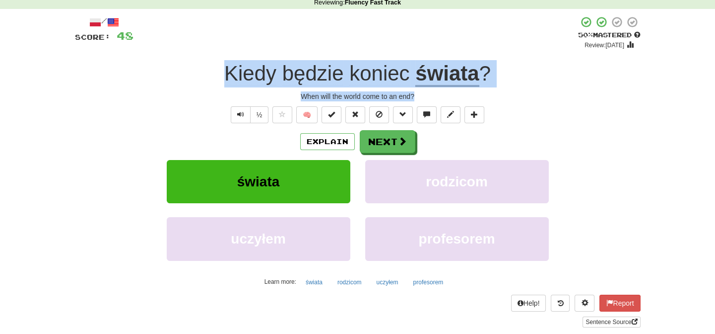
drag, startPoint x: 221, startPoint y: 74, endPoint x: 514, endPoint y: 93, distance: 293.4
click at [514, 93] on div "/ Score: 48 + 8 50 % Mastered Review: 2025-10-24 Kiedy będzie koniec świata ? W…" at bounding box center [358, 171] width 566 height 311
click at [396, 144] on button "Next" at bounding box center [388, 142] width 56 height 23
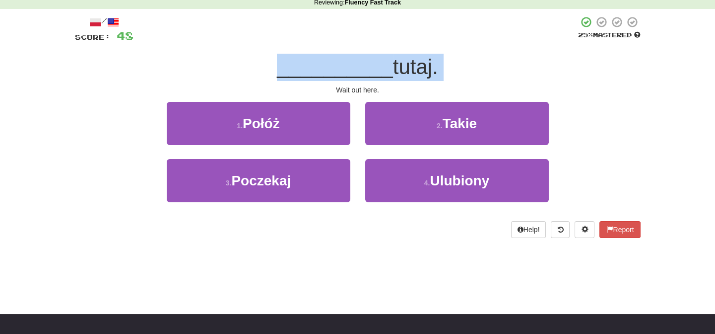
click at [469, 64] on div "__________ tutaj." at bounding box center [358, 67] width 566 height 27
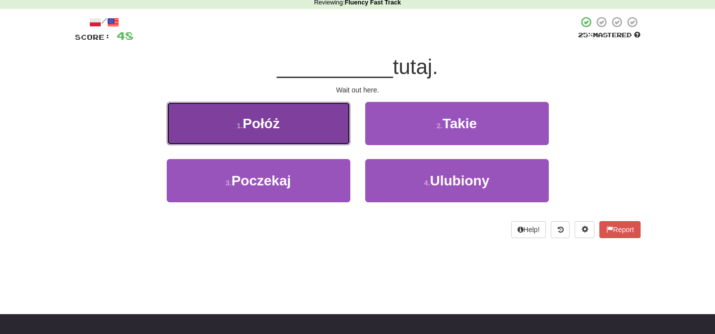
click at [259, 128] on span "Połóż" at bounding box center [261, 123] width 37 height 15
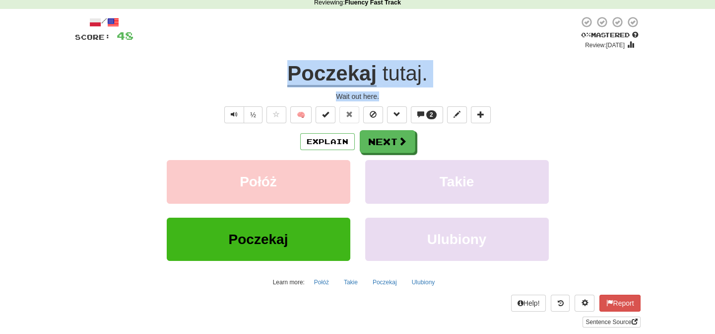
drag, startPoint x: 279, startPoint y: 71, endPoint x: 403, endPoint y: 93, distance: 125.5
click at [403, 93] on div "/ Score: 48 0 % Mastered Review: 2025-10-14 Poczekaj tutaj . Wait out here. ½ 🧠…" at bounding box center [358, 171] width 566 height 311
click at [404, 146] on button "Next" at bounding box center [388, 142] width 56 height 23
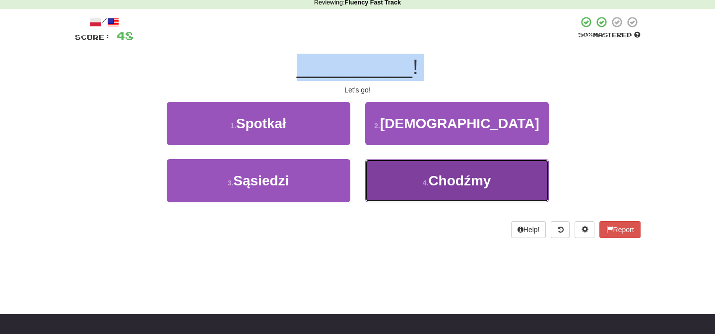
click at [459, 184] on span "Chodźmy" at bounding box center [459, 180] width 63 height 15
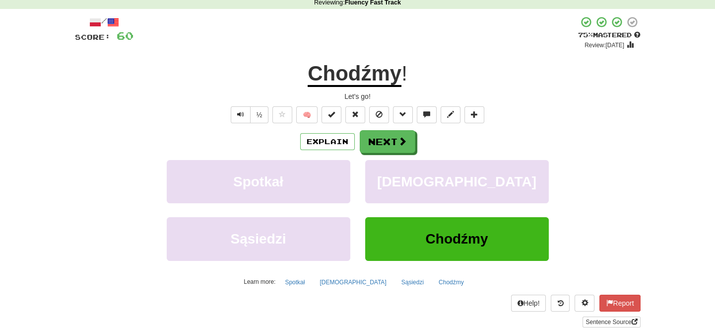
click at [366, 92] on div "Let's go!" at bounding box center [358, 96] width 566 height 10
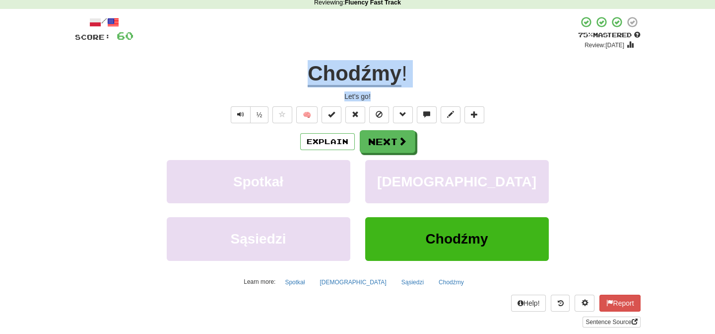
drag, startPoint x: 301, startPoint y: 65, endPoint x: 429, endPoint y: 87, distance: 129.9
click at [419, 94] on div "/ Score: 60 + 12 75 % Mastered Review: 2025-11-13 Chodźmy ! Let's go! ½ 🧠 Expla…" at bounding box center [358, 171] width 566 height 311
click at [395, 141] on button "Next" at bounding box center [388, 142] width 56 height 23
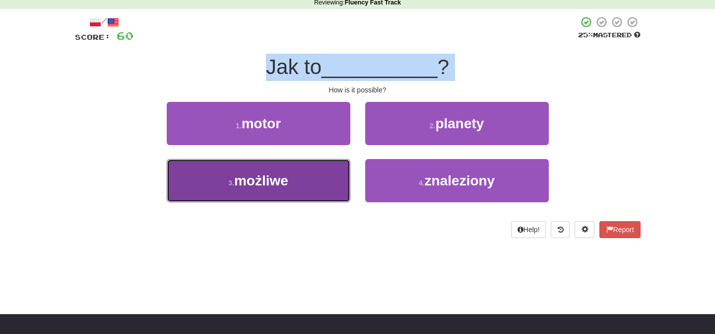
click at [268, 184] on span "możliwe" at bounding box center [261, 180] width 54 height 15
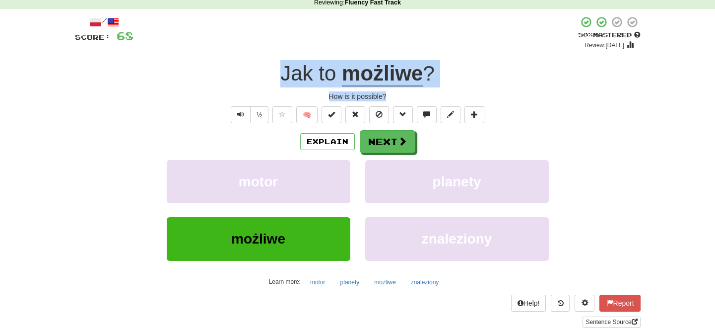
drag, startPoint x: 271, startPoint y: 72, endPoint x: 433, endPoint y: 93, distance: 163.2
click at [433, 93] on div "/ Score: 68 + 8 50 % Mastered Review: 2025-10-24 Jak to możliwe ? How is it pos…" at bounding box center [358, 171] width 566 height 311
click at [395, 140] on button "Next" at bounding box center [388, 142] width 56 height 23
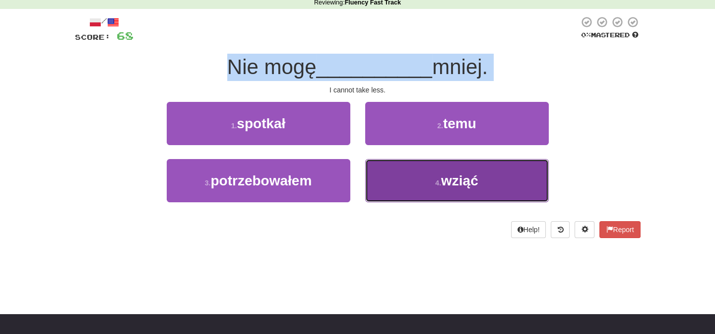
click at [471, 184] on span "wziąć" at bounding box center [459, 180] width 37 height 15
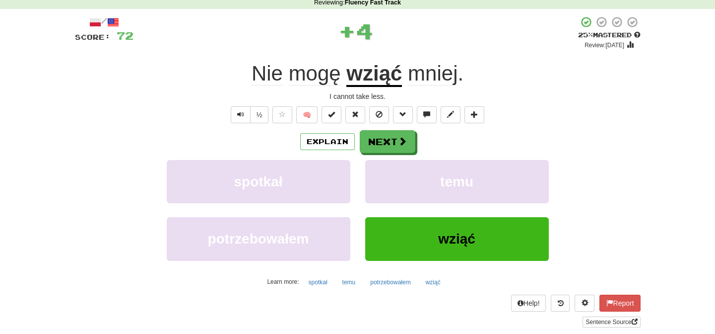
click at [403, 91] on div "I cannot take less." at bounding box center [358, 96] width 566 height 10
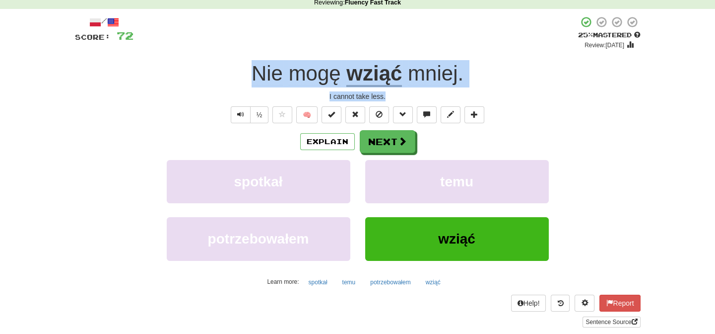
drag, startPoint x: 243, startPoint y: 74, endPoint x: 419, endPoint y: 94, distance: 177.4
click at [419, 94] on div "/ Score: 72 + 4 25 % Mastered Review: 2025-10-15 Nie mogę wziąć mniej . I canno…" at bounding box center [358, 171] width 566 height 311
click at [402, 140] on span at bounding box center [403, 141] width 9 height 9
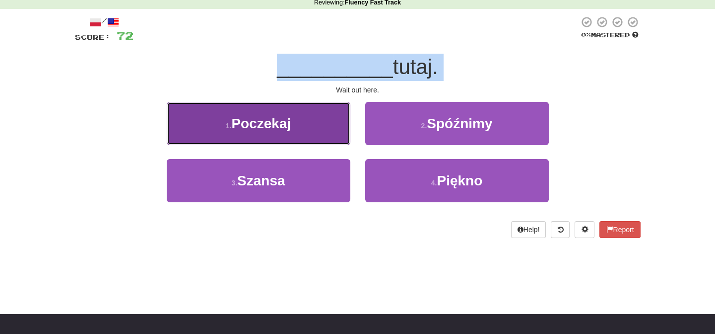
click at [253, 119] on span "Poczekaj" at bounding box center [261, 123] width 60 height 15
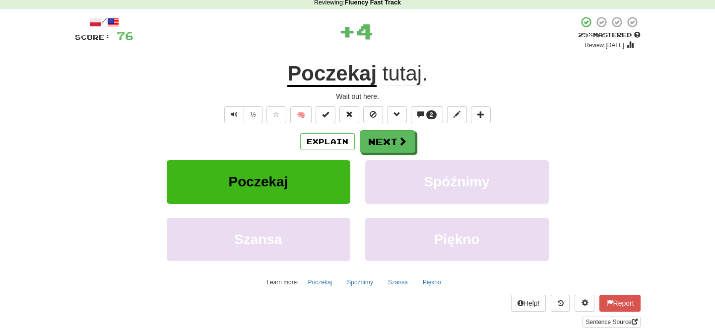
click at [353, 95] on div "Wait out here." at bounding box center [358, 96] width 566 height 10
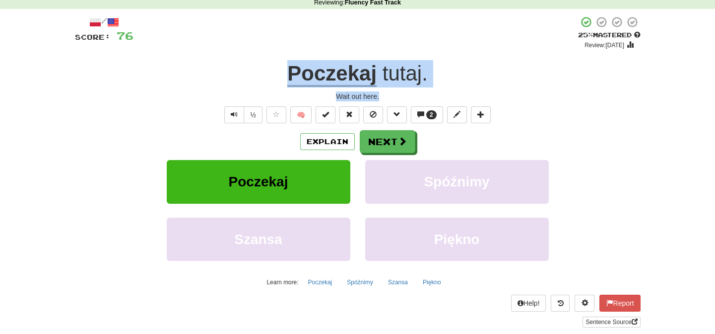
drag, startPoint x: 276, startPoint y: 73, endPoint x: 411, endPoint y: 98, distance: 137.7
click at [411, 98] on div "/ Score: 76 + 4 25 % Mastered Review: 2025-10-15 Poczekaj tutaj . Wait out here…" at bounding box center [358, 171] width 566 height 311
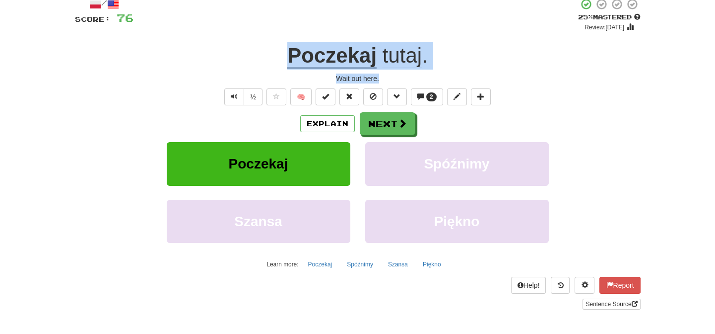
scroll to position [0, 0]
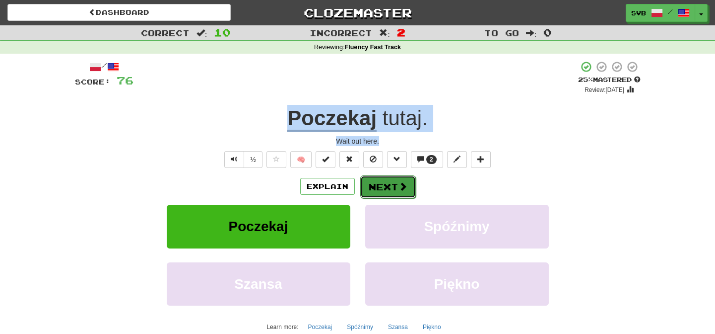
click at [399, 185] on span at bounding box center [403, 186] width 9 height 9
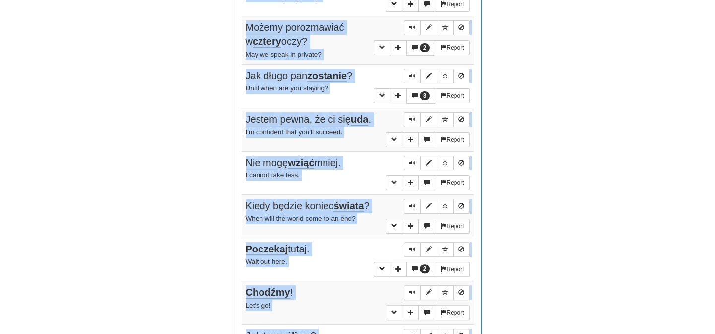
scroll to position [803, 0]
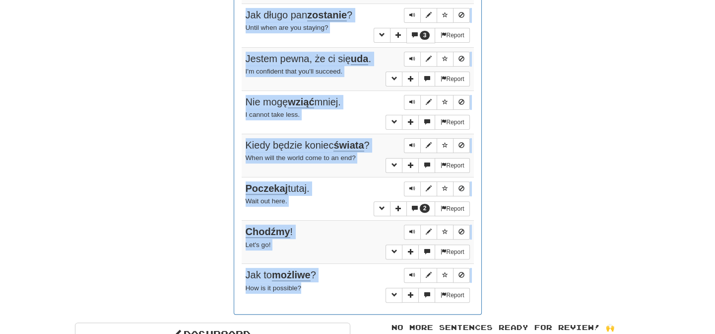
drag, startPoint x: 283, startPoint y: 113, endPoint x: 367, endPoint y: 301, distance: 206.0
click at [367, 301] on div "Sentences: Report Powinnam mu to powiedzieć? Should I tell him that? Report Gdz…" at bounding box center [358, 77] width 232 height 459
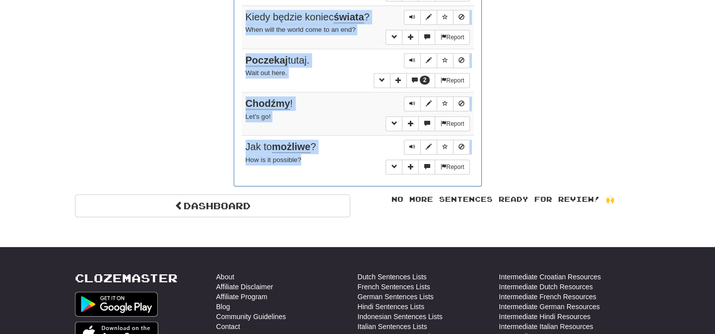
scroll to position [938, 0]
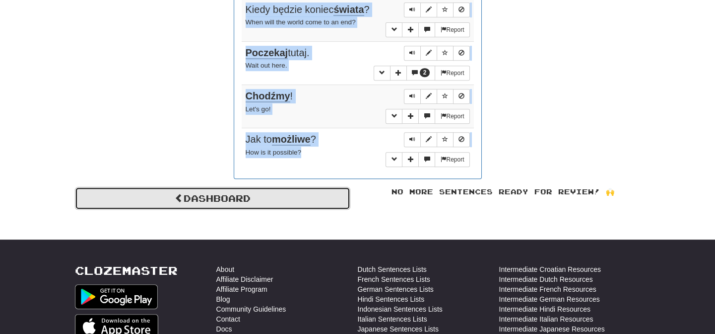
click at [256, 203] on link "Dashboard" at bounding box center [212, 198] width 275 height 23
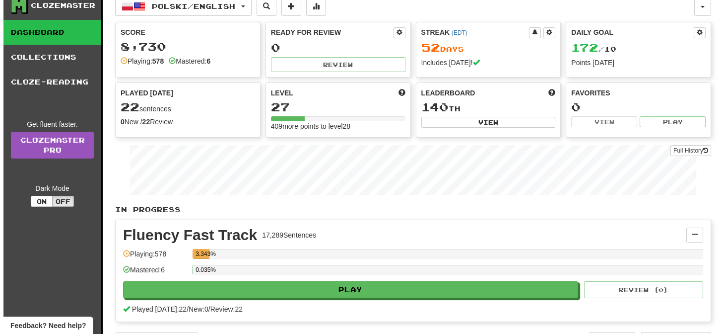
scroll to position [45, 0]
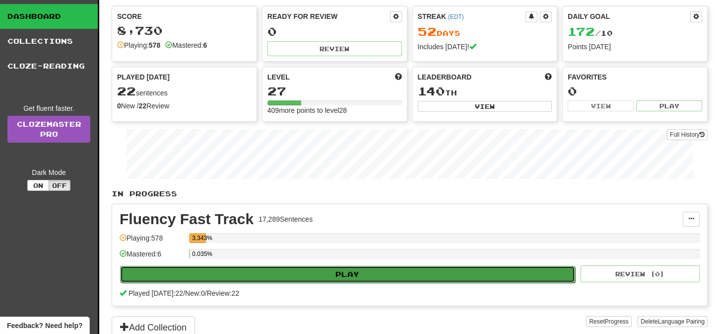
click at [338, 271] on button "Play" at bounding box center [347, 274] width 455 height 17
select select "**"
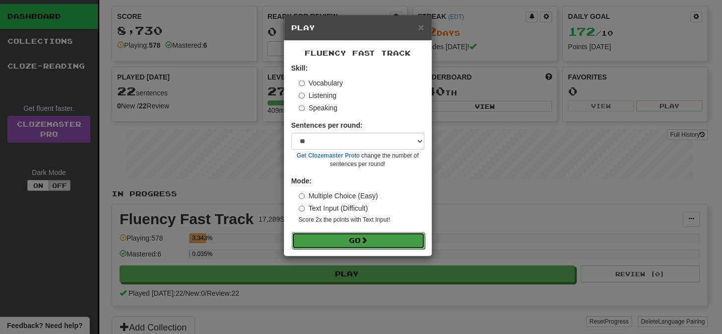
click at [362, 238] on button "Go" at bounding box center [358, 240] width 133 height 17
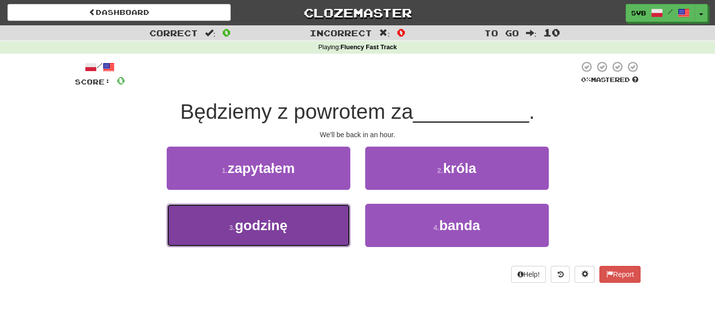
click at [278, 222] on span "godzinę" at bounding box center [261, 224] width 53 height 15
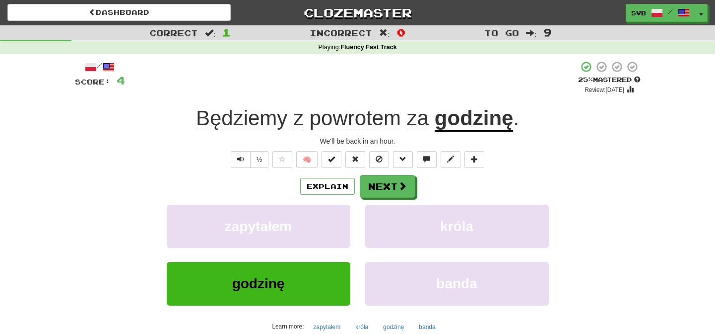
click at [344, 119] on span "powrotem" at bounding box center [355, 118] width 91 height 24
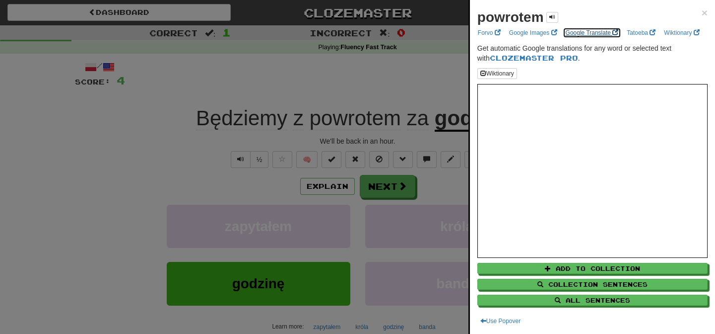
click at [581, 32] on link "Google Translate" at bounding box center [592, 32] width 59 height 11
click at [328, 76] on div at bounding box center [357, 167] width 715 height 334
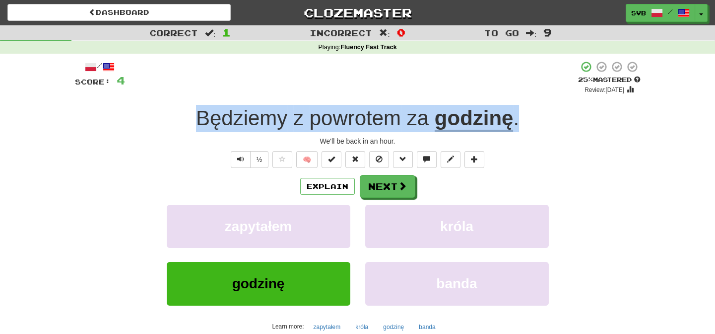
drag, startPoint x: 191, startPoint y: 118, endPoint x: 536, endPoint y: 124, distance: 345.0
click at [536, 124] on div "Będziemy z powrotem za godzinę ." at bounding box center [358, 118] width 566 height 27
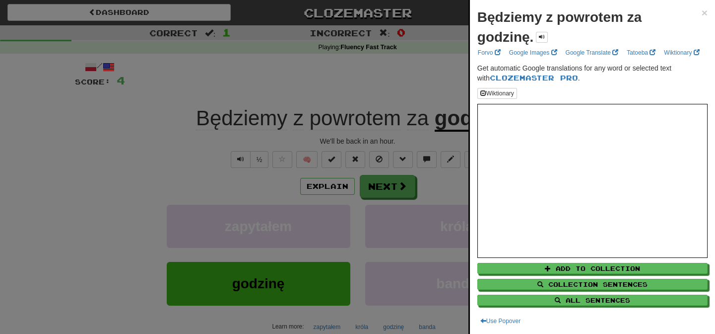
click at [422, 77] on div at bounding box center [357, 167] width 715 height 334
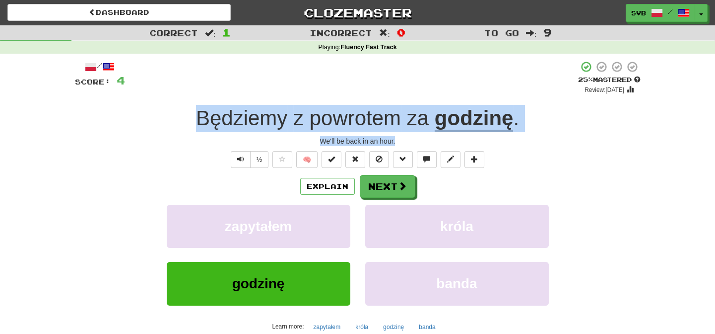
drag, startPoint x: 187, startPoint y: 119, endPoint x: 507, endPoint y: 144, distance: 321.1
click at [507, 144] on div "/ Score: 4 + 4 25 % Mastered Review: 2025-10-15 Będziemy z powrotem za godzinę …" at bounding box center [358, 216] width 566 height 311
copy div "Będziemy z powrotem za godzinę . We'll be back in an hour."
click at [400, 187] on span at bounding box center [403, 186] width 9 height 9
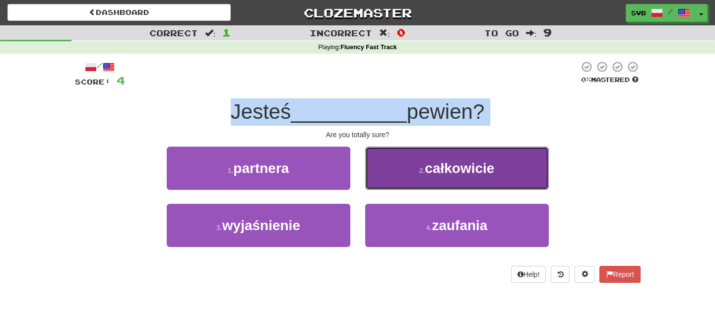
click at [438, 170] on span "całkowicie" at bounding box center [459, 167] width 69 height 15
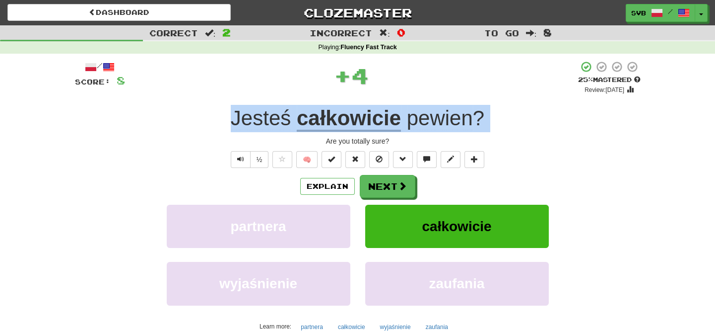
click at [276, 140] on div "Are you totally sure?" at bounding box center [358, 141] width 566 height 10
drag, startPoint x: 228, startPoint y: 115, endPoint x: 438, endPoint y: 145, distance: 212.5
click at [438, 145] on div "/ Score: 8 + 4 25 % Mastered Review: 2025-10-15 Jesteś całkowicie pewien ? Are …" at bounding box center [358, 216] width 566 height 311
copy div "Jesteś całkowicie pewien ? Are you totally sure?"
click at [336, 119] on u "całkowicie" at bounding box center [349, 118] width 104 height 25
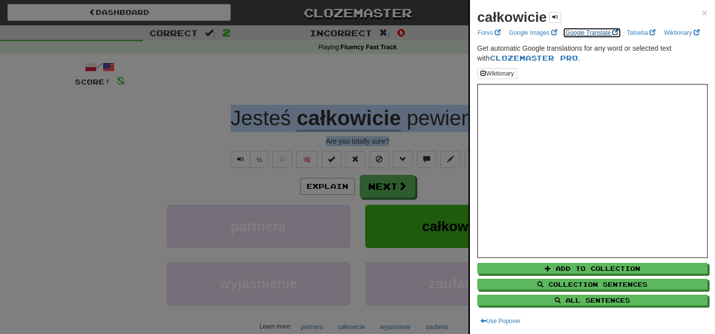
click at [573, 32] on link "Google Translate" at bounding box center [592, 32] width 59 height 11
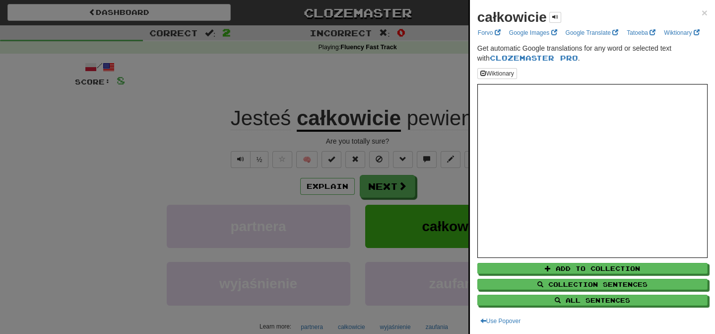
click at [245, 79] on div at bounding box center [357, 167] width 715 height 334
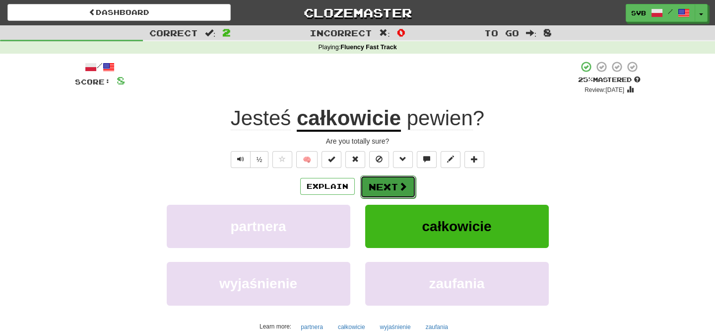
click at [393, 189] on button "Next" at bounding box center [388, 186] width 56 height 23
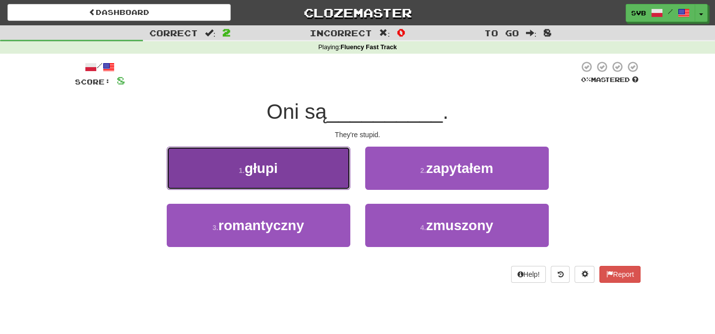
click at [272, 165] on span "głupi" at bounding box center [261, 167] width 33 height 15
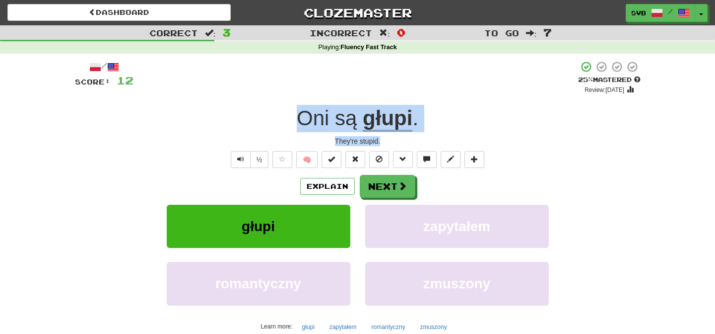
drag, startPoint x: 292, startPoint y: 115, endPoint x: 440, endPoint y: 136, distance: 149.9
click at [440, 136] on div "/ Score: 12 + 4 25 % Mastered Review: 2025-10-15 Oni są głupi . They're stupid.…" at bounding box center [358, 216] width 566 height 311
copy div "Oni są głupi . They're stupid."
click at [395, 190] on button "Next" at bounding box center [388, 186] width 56 height 23
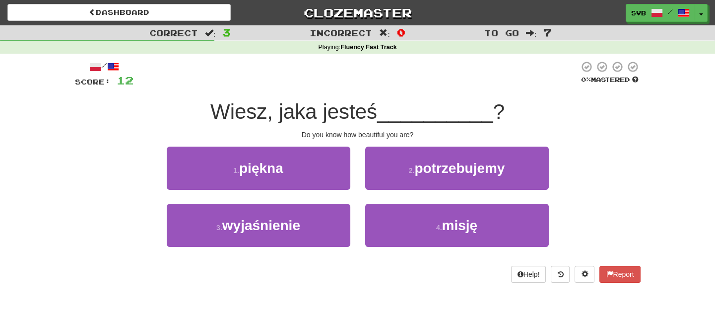
click at [421, 134] on div "Do you know how beautiful you are?" at bounding box center [358, 135] width 566 height 10
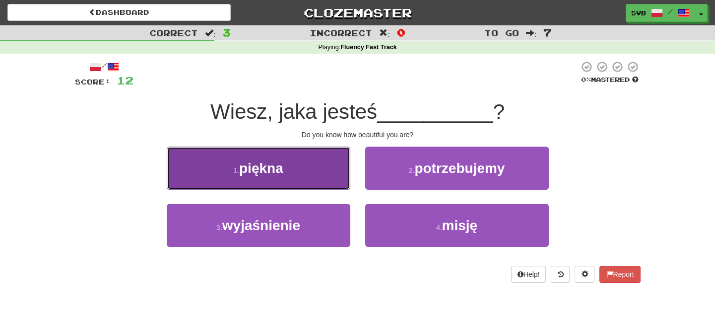
click at [277, 169] on span "piękna" at bounding box center [261, 167] width 44 height 15
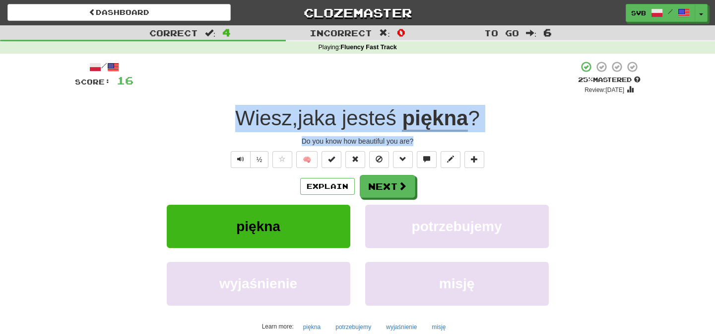
drag, startPoint x: 224, startPoint y: 114, endPoint x: 443, endPoint y: 140, distance: 220.5
click at [443, 140] on div "/ Score: 16 + 4 25 % Mastered Review: 2025-10-15 Wiesz , jaka jesteś piękna ? D…" at bounding box center [358, 216] width 566 height 311
copy div "Wiesz , jaka jesteś piękna ? Do you know how beautiful you are?"
click at [446, 121] on u "piękna" at bounding box center [435, 118] width 66 height 25
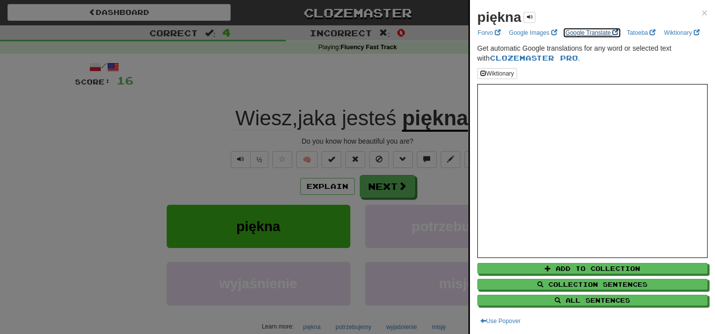
click at [575, 35] on link "Google Translate" at bounding box center [592, 32] width 59 height 11
click at [188, 98] on div at bounding box center [357, 167] width 715 height 334
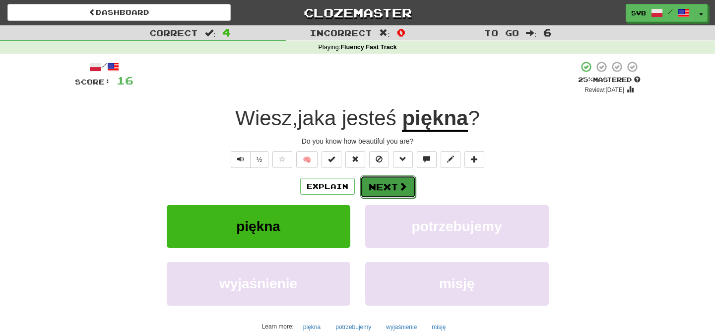
click at [397, 187] on button "Next" at bounding box center [388, 186] width 56 height 23
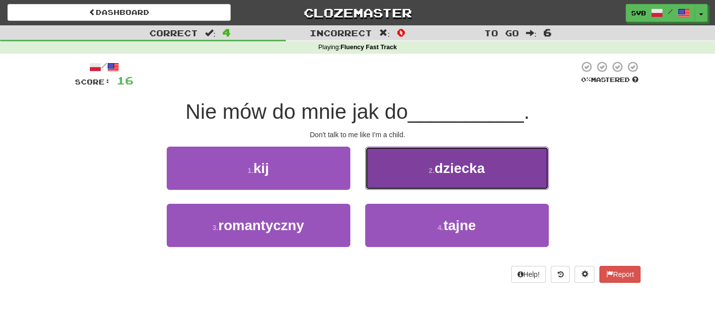
click at [449, 168] on span "dziecka" at bounding box center [460, 167] width 50 height 15
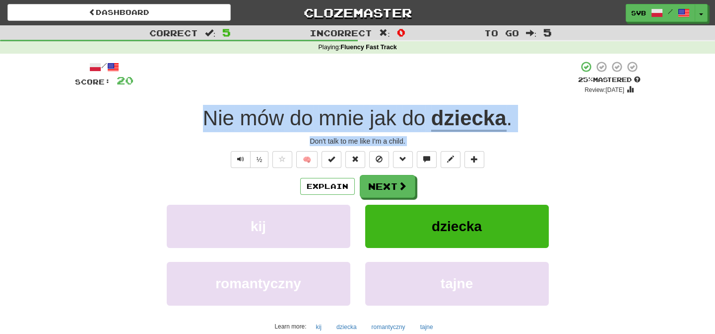
drag, startPoint x: 190, startPoint y: 115, endPoint x: 516, endPoint y: 146, distance: 327.6
click at [516, 146] on div "/ Score: 20 + 4 25 % Mastered Review: 2025-10-15 Nie mów do mnie jak do dziecka…" at bounding box center [358, 216] width 566 height 311
copy div "Nie mów do mnie jak do dziecka . Don't talk to me like I'm a child. ½ 🧠 Explain…"
click at [399, 186] on span at bounding box center [403, 186] width 9 height 9
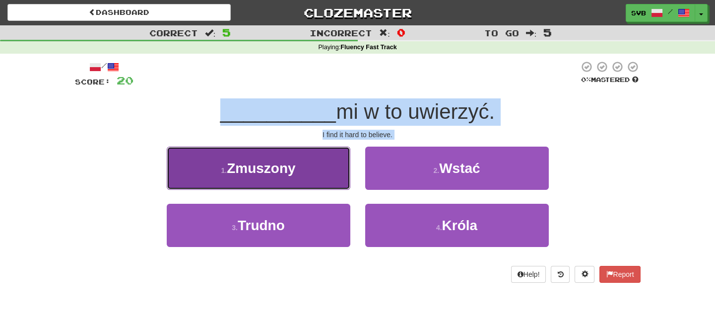
click at [251, 174] on span "Zmuszony" at bounding box center [261, 167] width 68 height 15
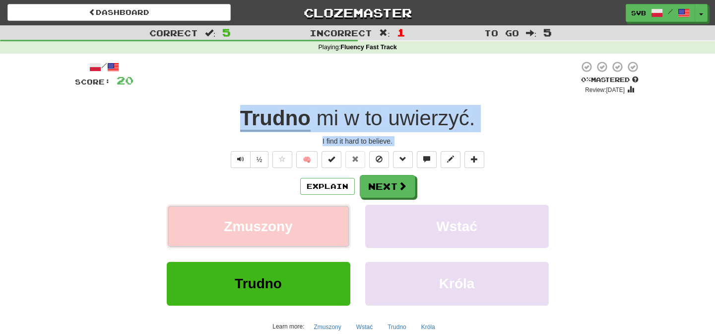
copy div "Nie mów do mnie jak do dziecka . Don't talk to me like I'm a child. ½ 🧠 Explain…"
click at [304, 129] on u "Trudno" at bounding box center [275, 118] width 70 height 25
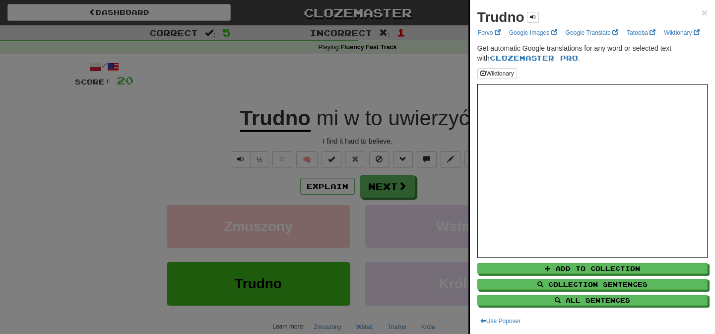
click at [294, 115] on div at bounding box center [357, 167] width 715 height 334
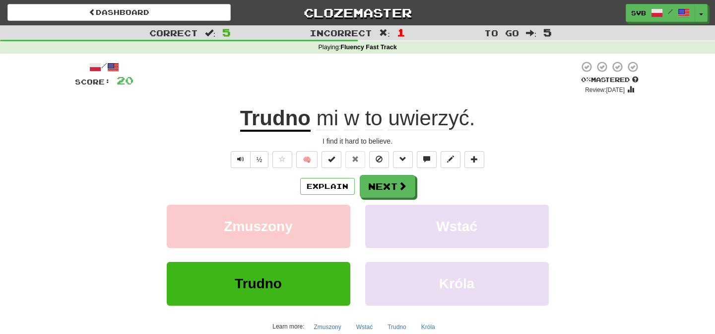
click at [294, 115] on u "Trudno" at bounding box center [275, 118] width 70 height 25
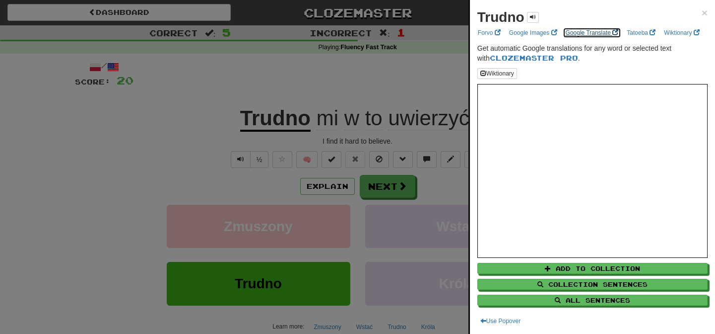
click at [585, 33] on link "Google Translate" at bounding box center [592, 32] width 59 height 11
click at [308, 79] on div at bounding box center [357, 167] width 715 height 334
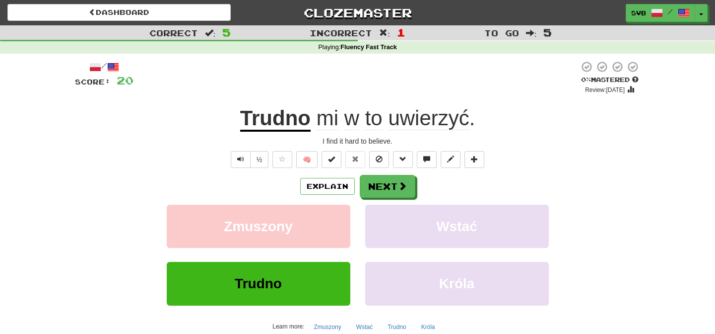
click at [393, 115] on span "uwierzyć" at bounding box center [428, 118] width 81 height 24
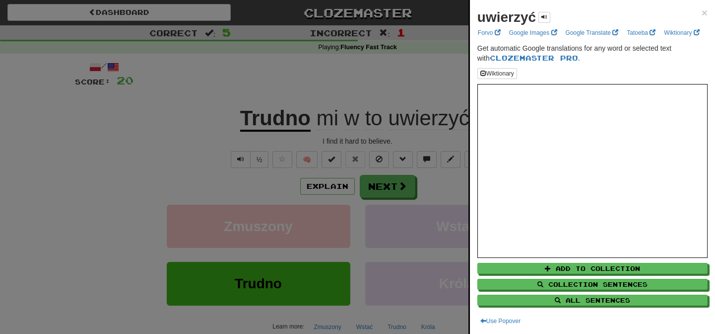
click at [334, 123] on div at bounding box center [357, 167] width 715 height 334
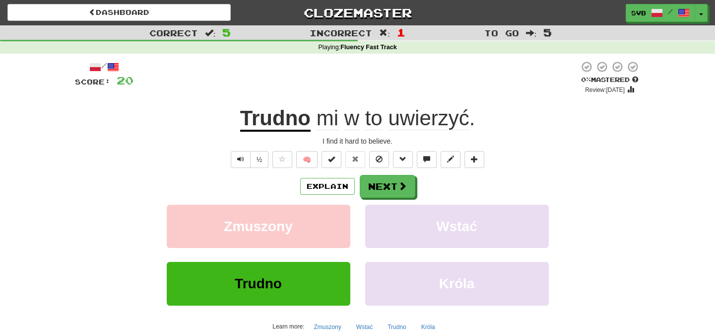
click at [334, 123] on span "mi" at bounding box center [328, 118] width 22 height 24
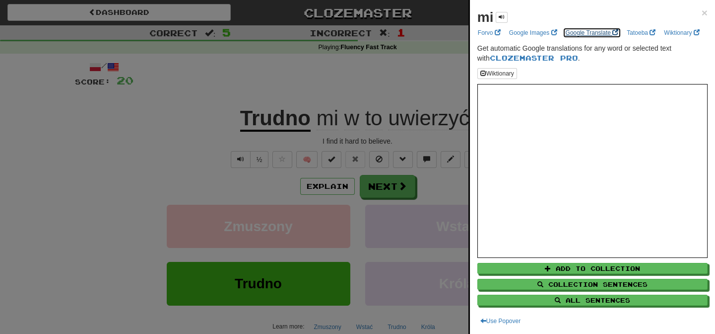
click at [577, 29] on link "Google Translate" at bounding box center [592, 32] width 59 height 11
click at [352, 125] on div at bounding box center [357, 167] width 715 height 334
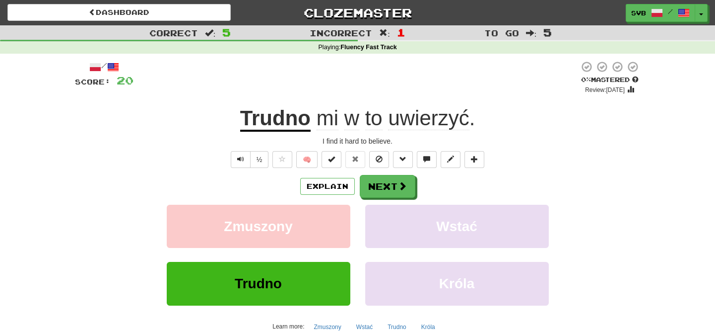
click at [352, 124] on span "w" at bounding box center [351, 118] width 15 height 24
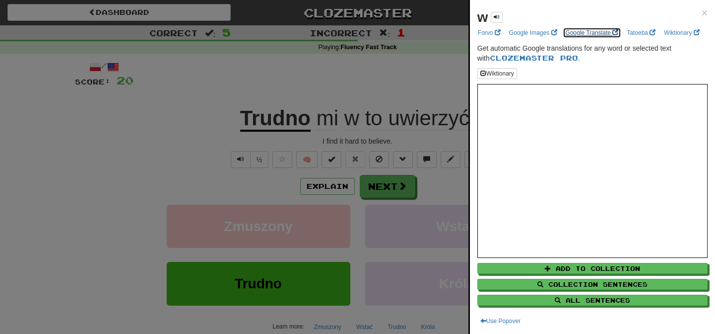
click at [579, 30] on link "Google Translate" at bounding box center [592, 32] width 59 height 11
click at [372, 121] on div at bounding box center [357, 167] width 715 height 334
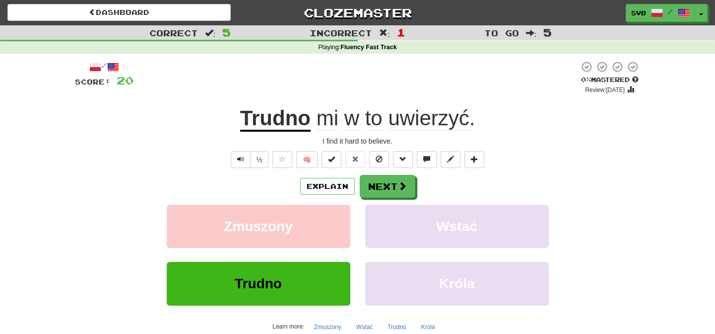
click at [372, 119] on span "to" at bounding box center [373, 118] width 17 height 24
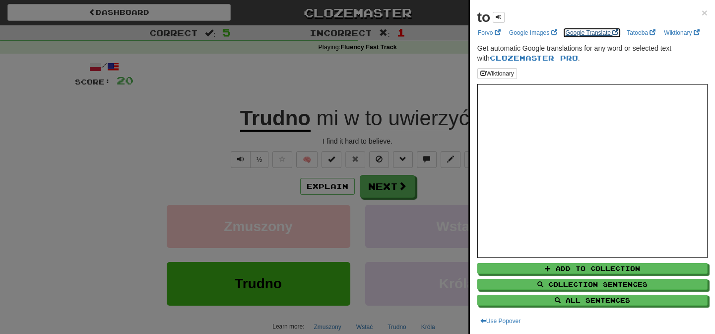
click at [584, 33] on link "Google Translate" at bounding box center [592, 32] width 59 height 11
click at [407, 80] on div at bounding box center [357, 167] width 715 height 334
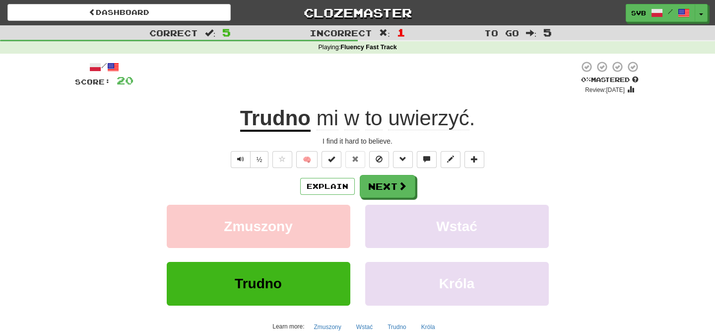
click at [427, 121] on span "uwierzyć" at bounding box center [428, 118] width 81 height 24
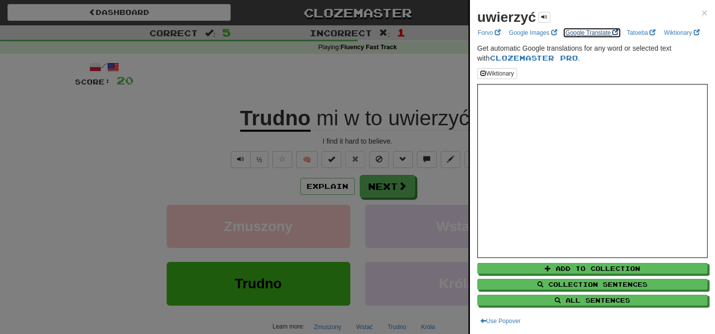
click at [577, 31] on link "Google Translate" at bounding box center [592, 32] width 59 height 11
click at [384, 74] on div at bounding box center [357, 167] width 715 height 334
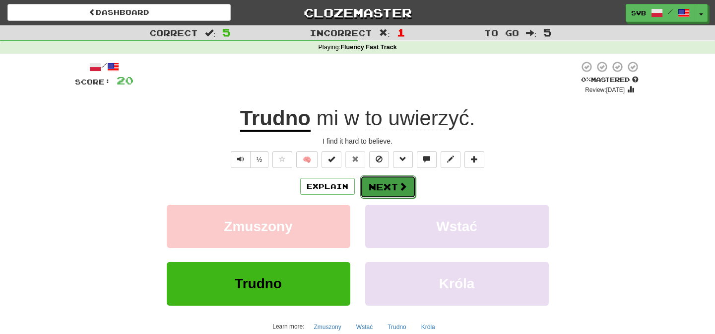
click at [395, 190] on button "Next" at bounding box center [388, 186] width 56 height 23
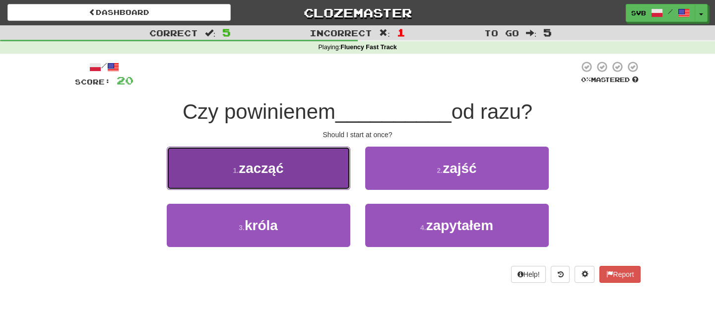
click at [264, 171] on span "zacząć" at bounding box center [261, 167] width 45 height 15
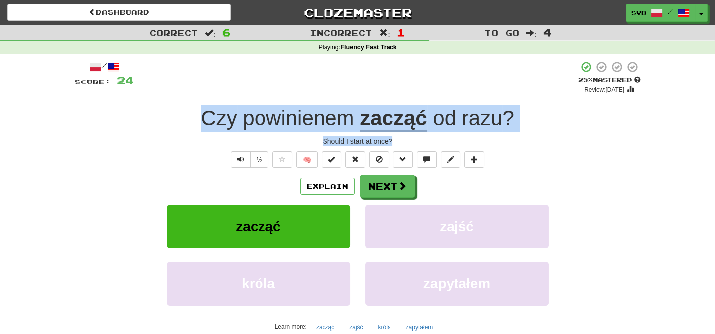
drag, startPoint x: 195, startPoint y: 118, endPoint x: 464, endPoint y: 140, distance: 269.4
click at [464, 140] on div "/ Score: 24 + 4 25 % Mastered Review: 2025-10-15 Czy powinienem zacząć od razu …" at bounding box center [358, 216] width 566 height 311
copy div "Czy powinienem zacząć od razu ? Should I start at once?"
click at [386, 189] on button "Next" at bounding box center [388, 186] width 56 height 23
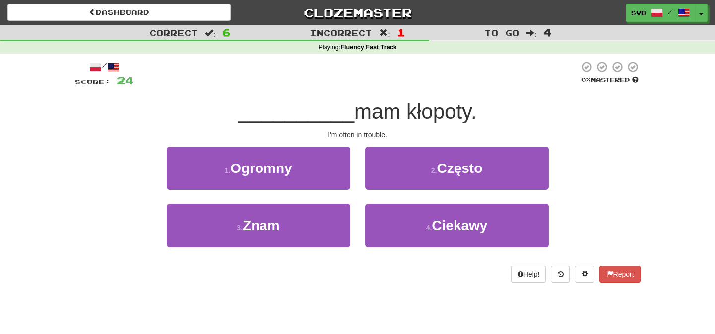
click at [407, 135] on div "I'm often in trouble." at bounding box center [358, 135] width 566 height 10
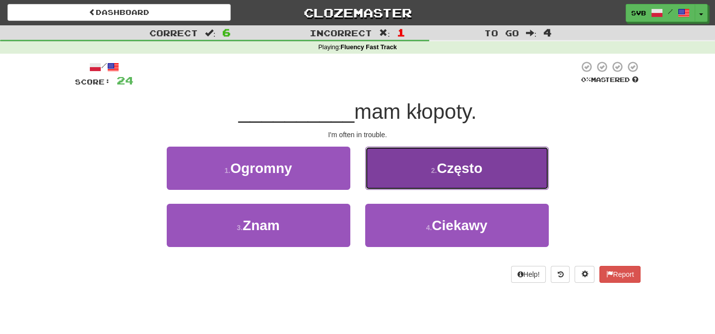
click at [431, 172] on small "2 ." at bounding box center [434, 170] width 6 height 8
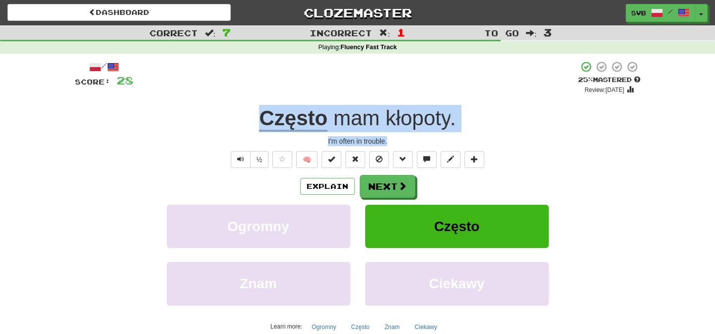
drag, startPoint x: 248, startPoint y: 119, endPoint x: 469, endPoint y: 138, distance: 222.2
click at [469, 138] on div "/ Score: 28 + 4 25 % Mastered Review: 2025-10-15 Często mam kłopoty . I'm often…" at bounding box center [358, 216] width 566 height 311
copy div "Często mam kłopoty . I'm often in trouble."
click at [288, 122] on u "Często" at bounding box center [293, 118] width 68 height 25
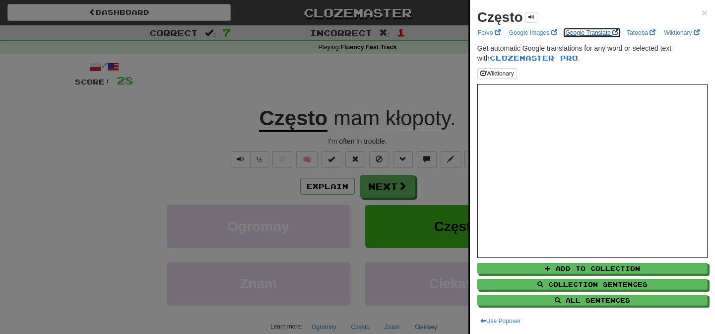
click at [588, 32] on link "Google Translate" at bounding box center [592, 32] width 59 height 11
click at [172, 126] on div at bounding box center [357, 167] width 715 height 334
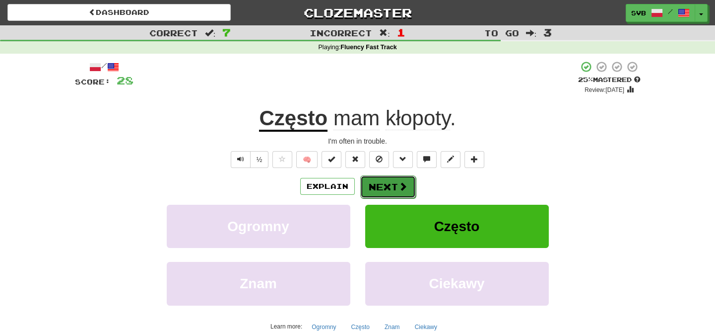
click at [399, 188] on span at bounding box center [403, 186] width 9 height 9
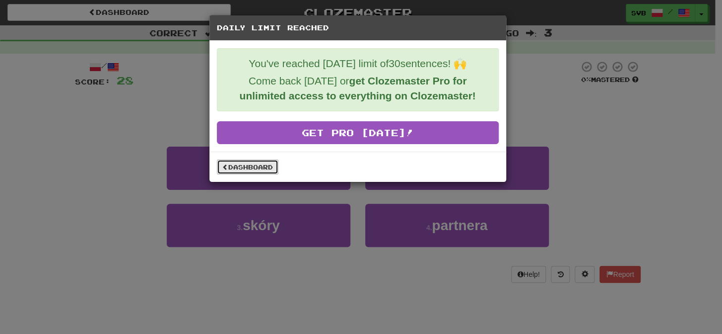
click at [239, 164] on link "Dashboard" at bounding box center [248, 166] width 62 height 15
